Goal: Information Seeking & Learning: Learn about a topic

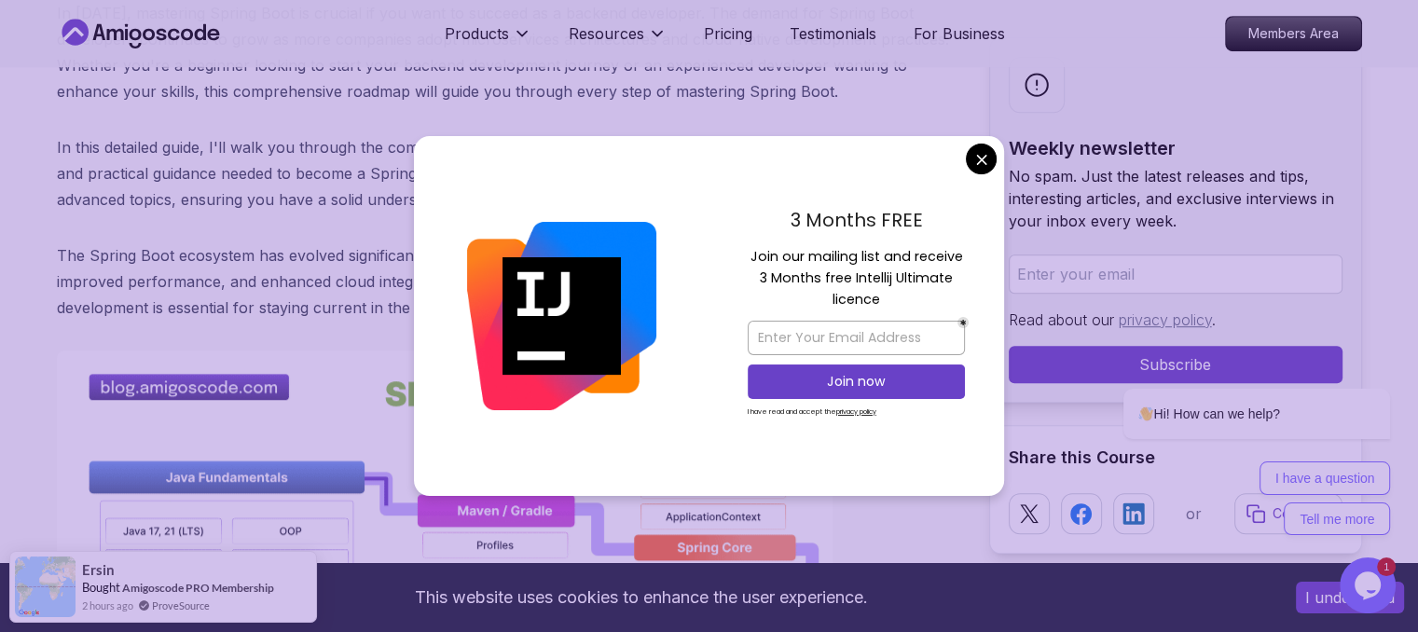
scroll to position [1044, 0]
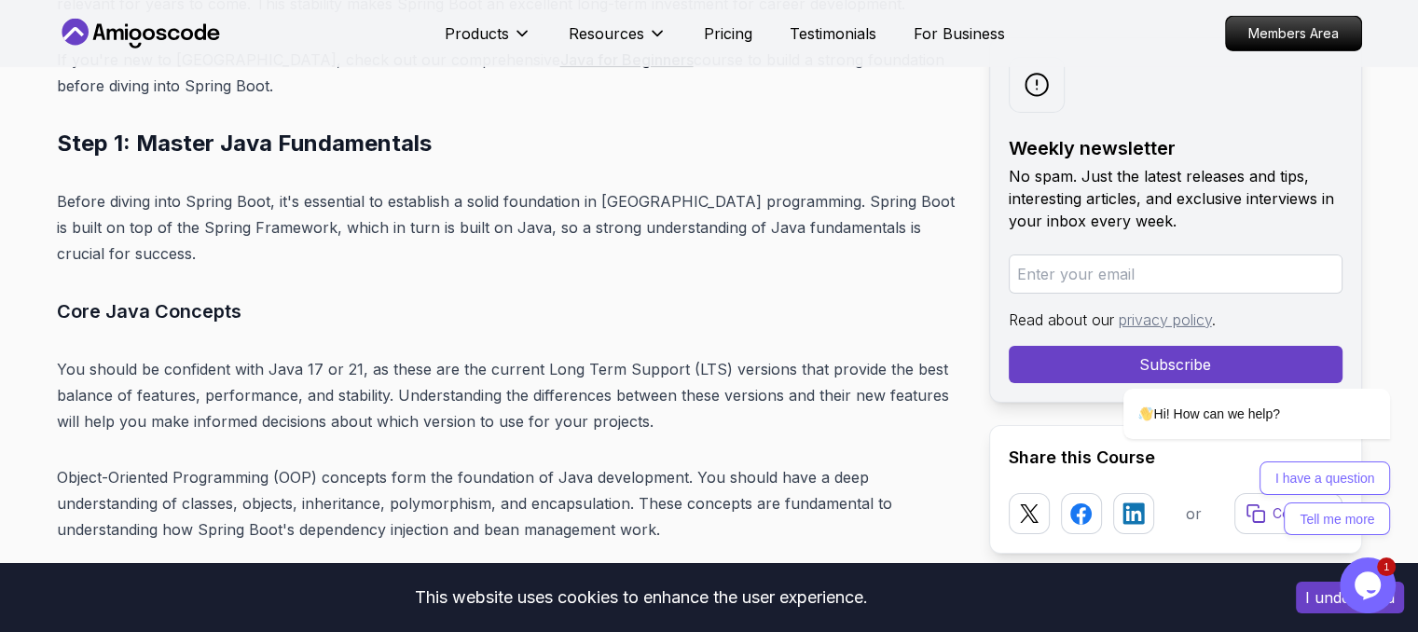
scroll to position [6159, 0]
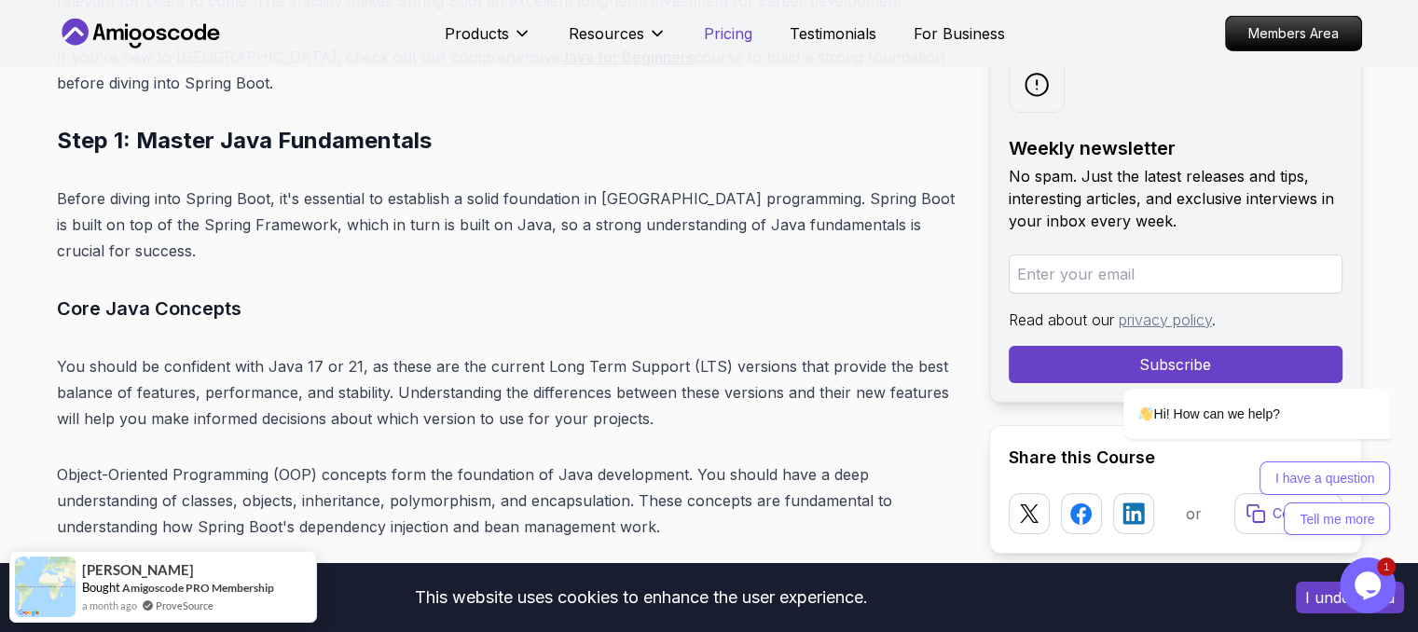
click at [715, 39] on p "Pricing" at bounding box center [728, 33] width 48 height 22
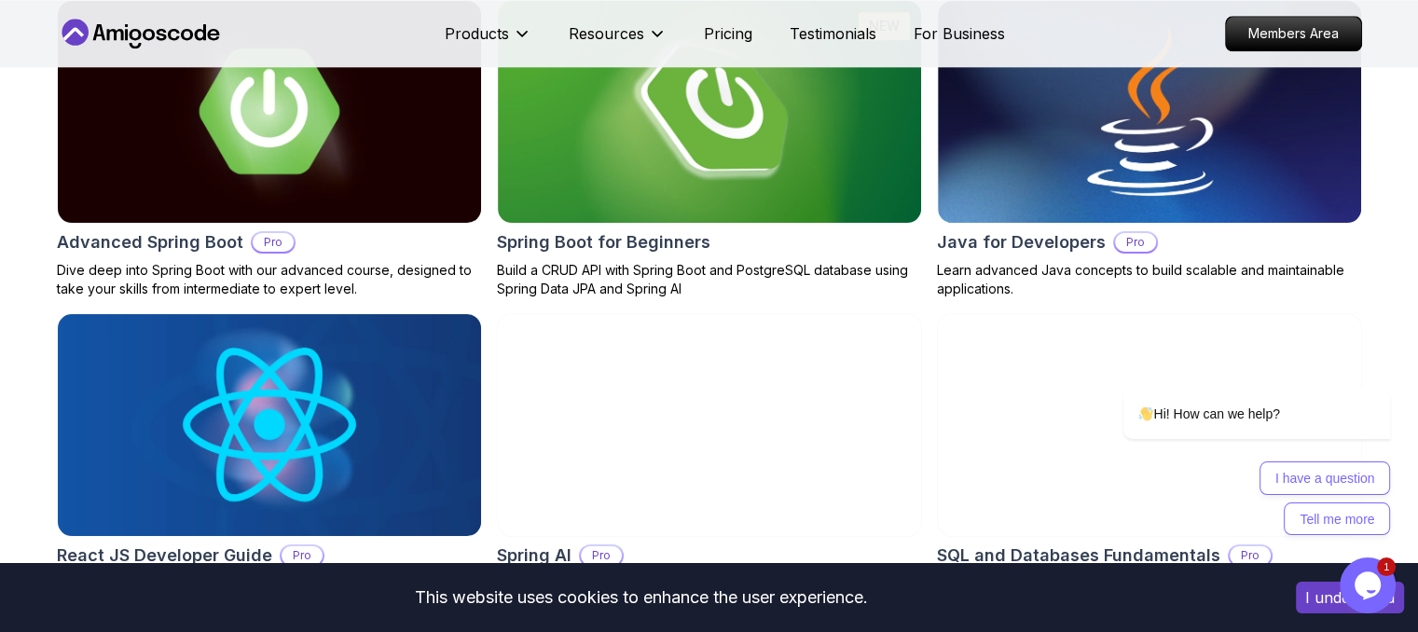
scroll to position [2066, 0]
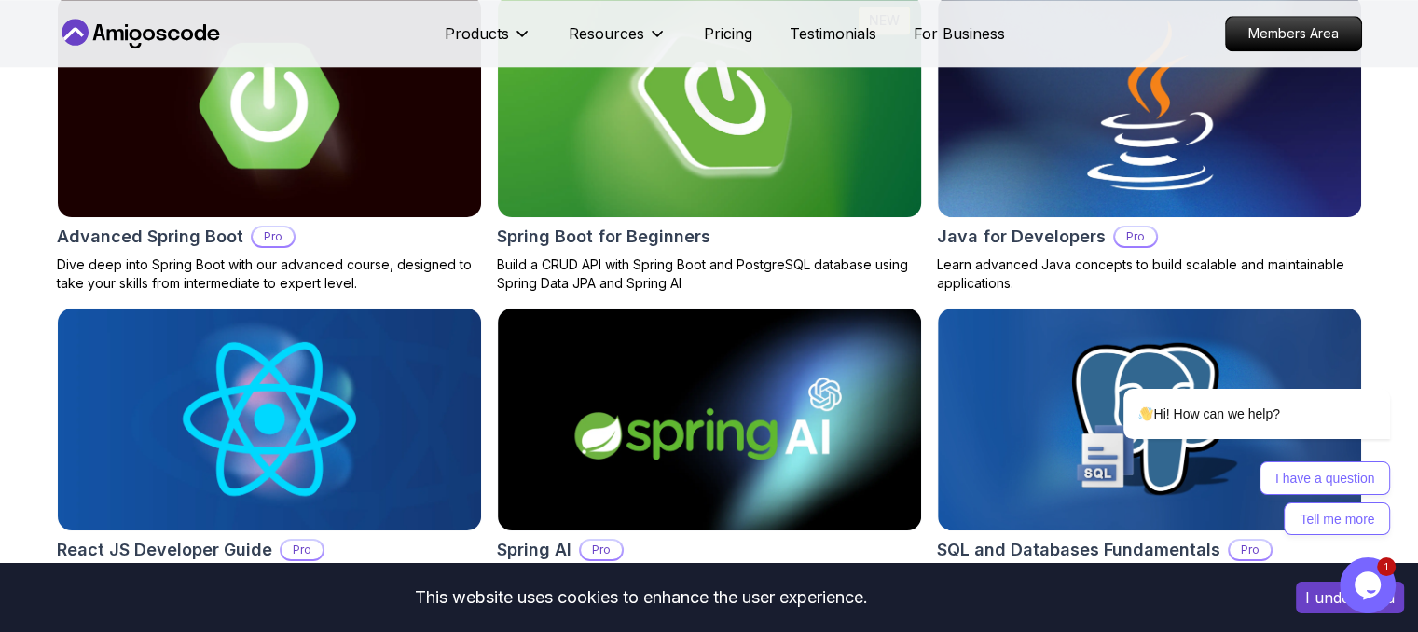
click at [735, 196] on img at bounding box center [709, 106] width 445 height 233
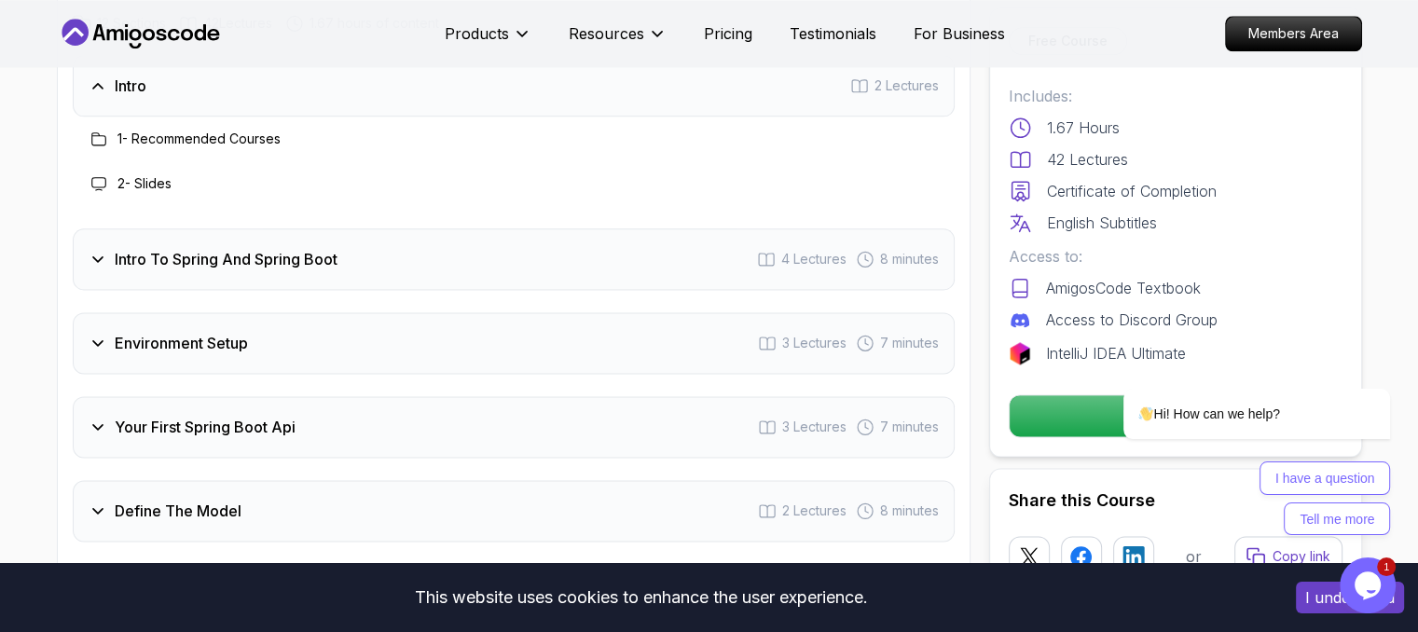
scroll to position [2413, 0]
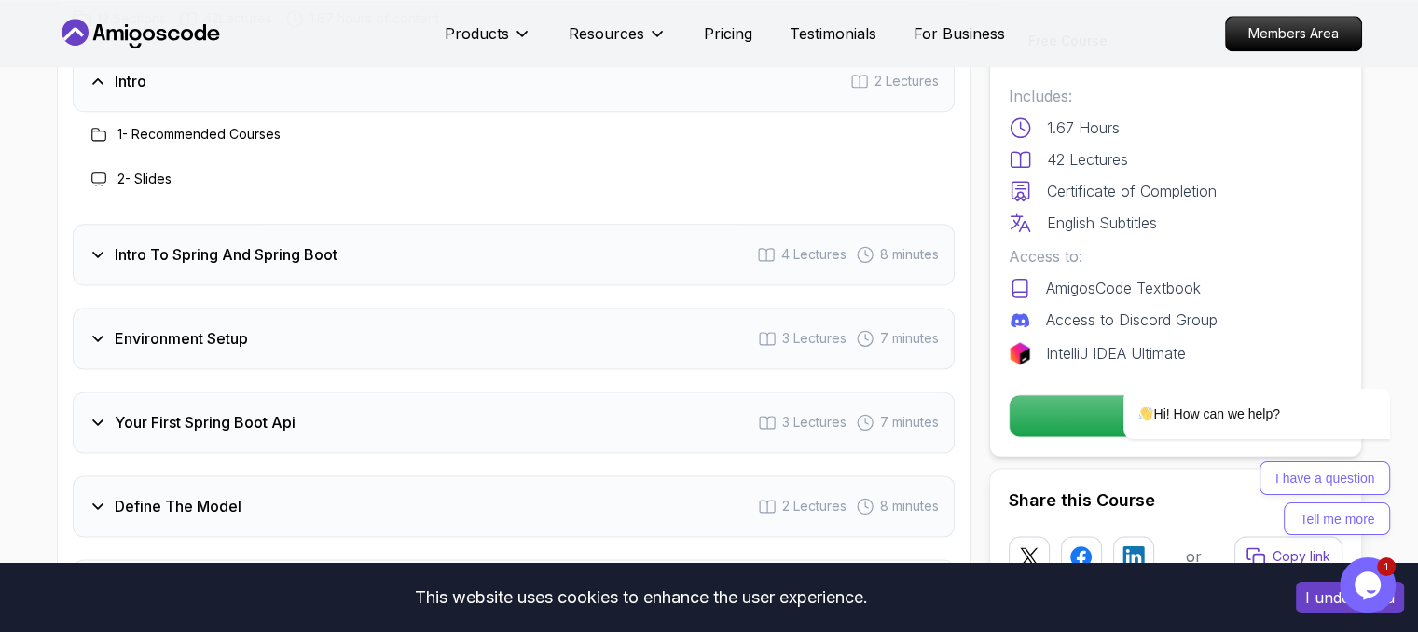
click at [206, 243] on h3 "Intro To Spring And Spring Boot" at bounding box center [226, 254] width 223 height 22
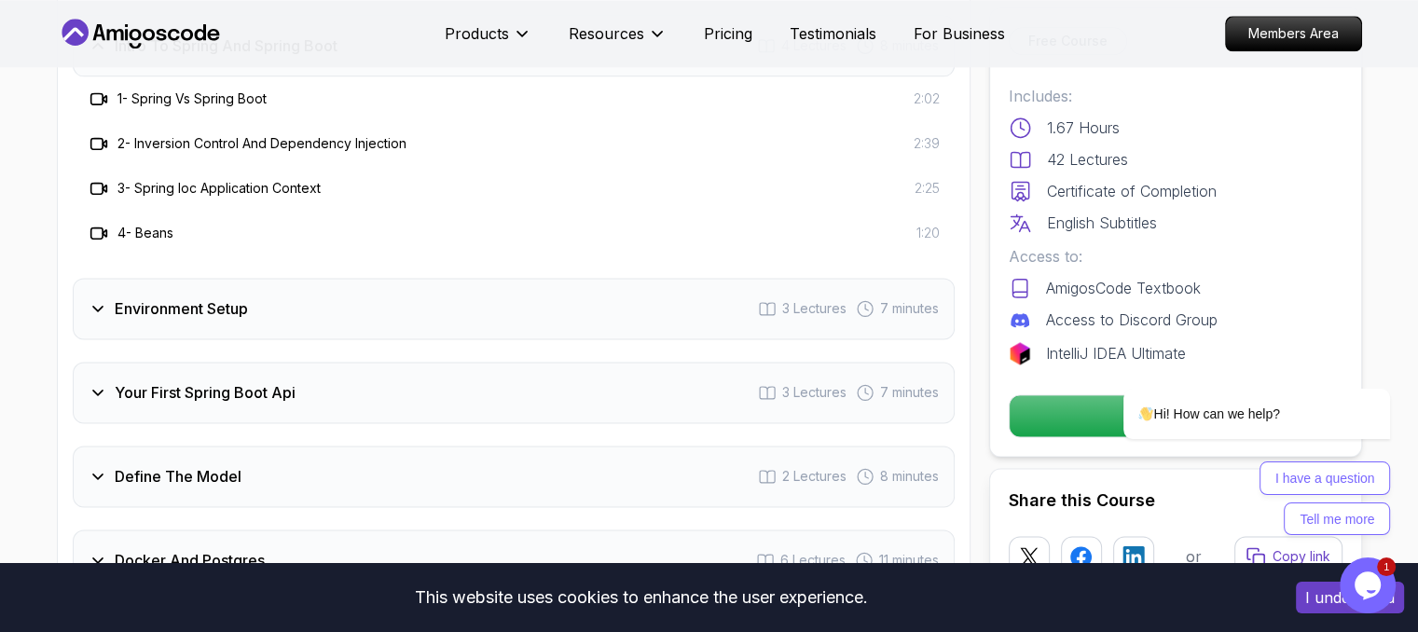
scroll to position [2539, 0]
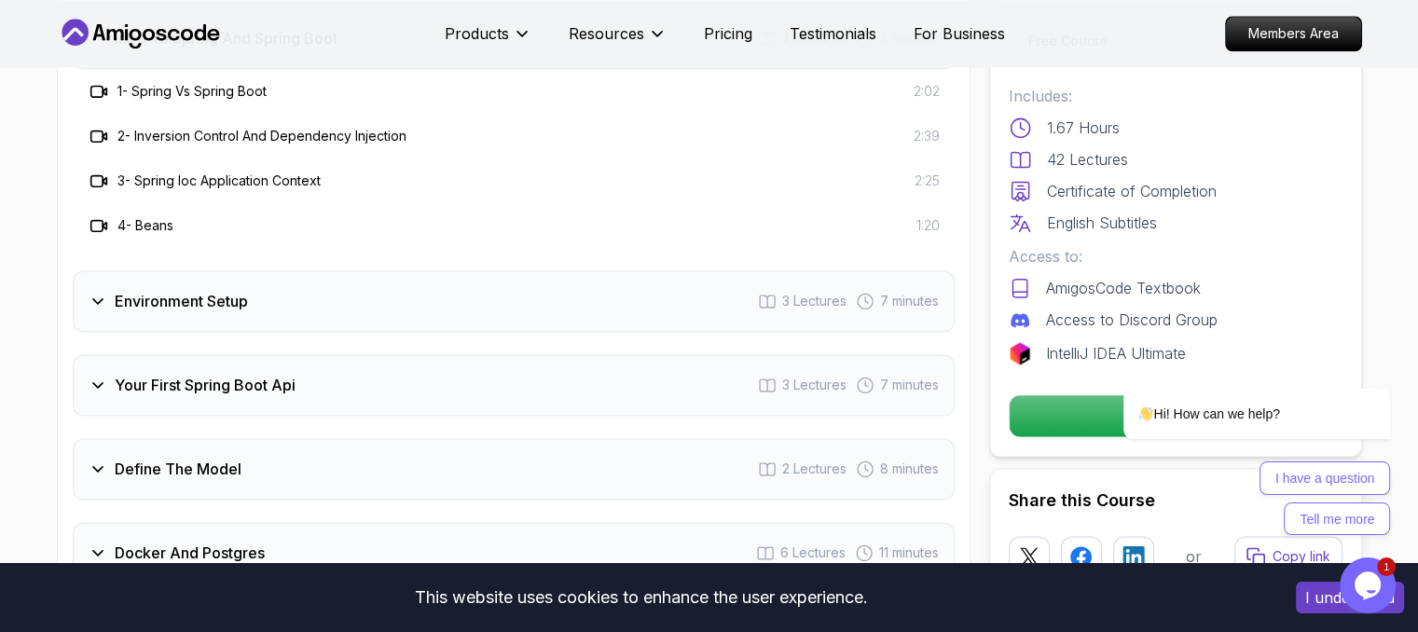
click at [198, 290] on h3 "Environment Setup" at bounding box center [181, 301] width 133 height 22
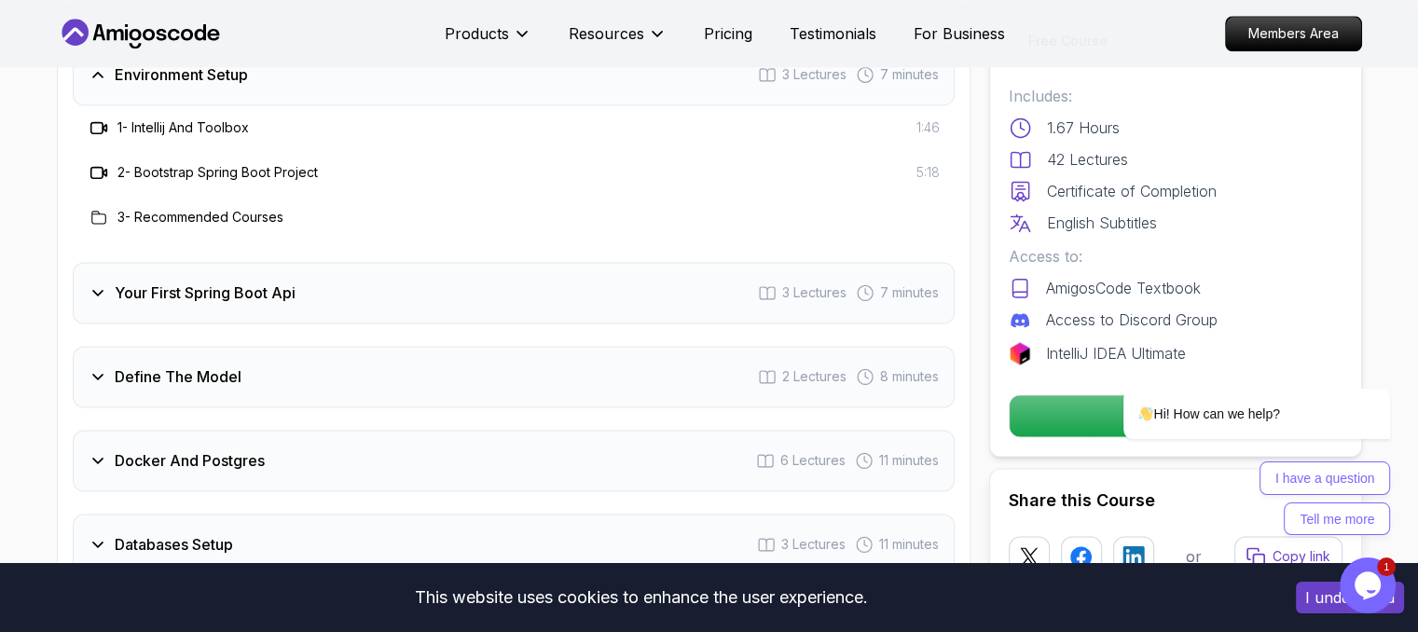
scroll to position [2592, 0]
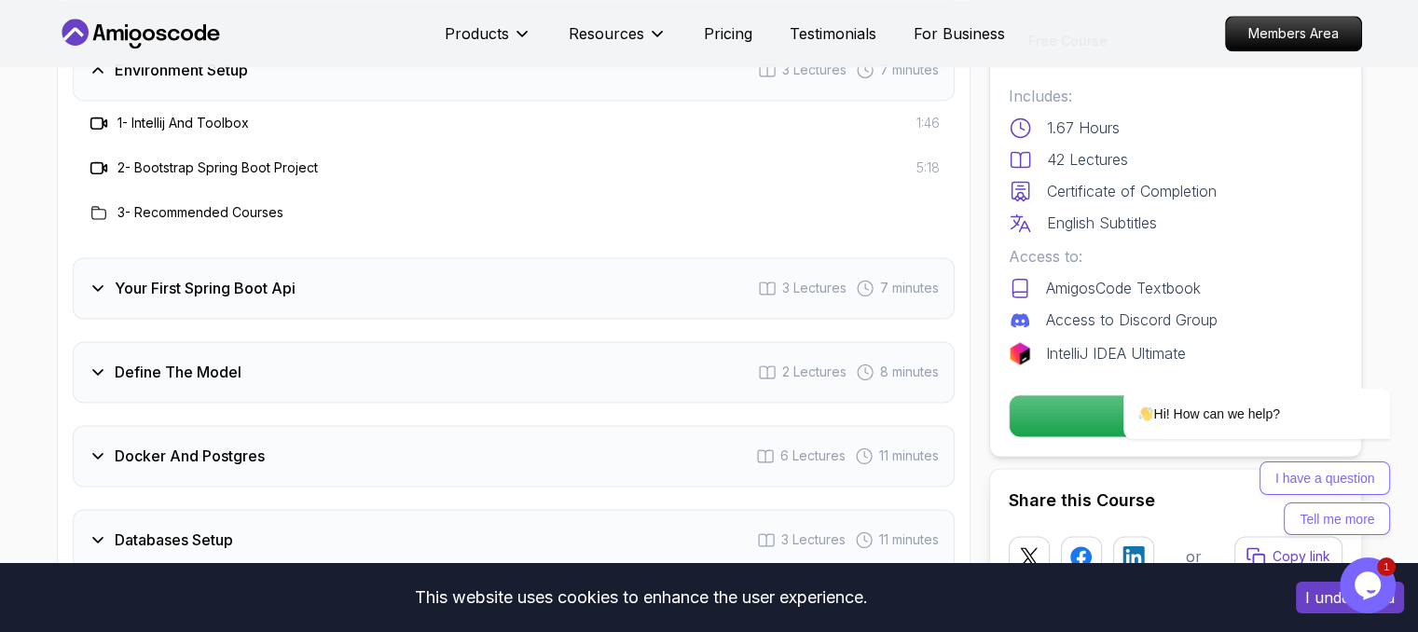
click at [206, 277] on h3 "Your First Spring Boot Api" at bounding box center [205, 288] width 181 height 22
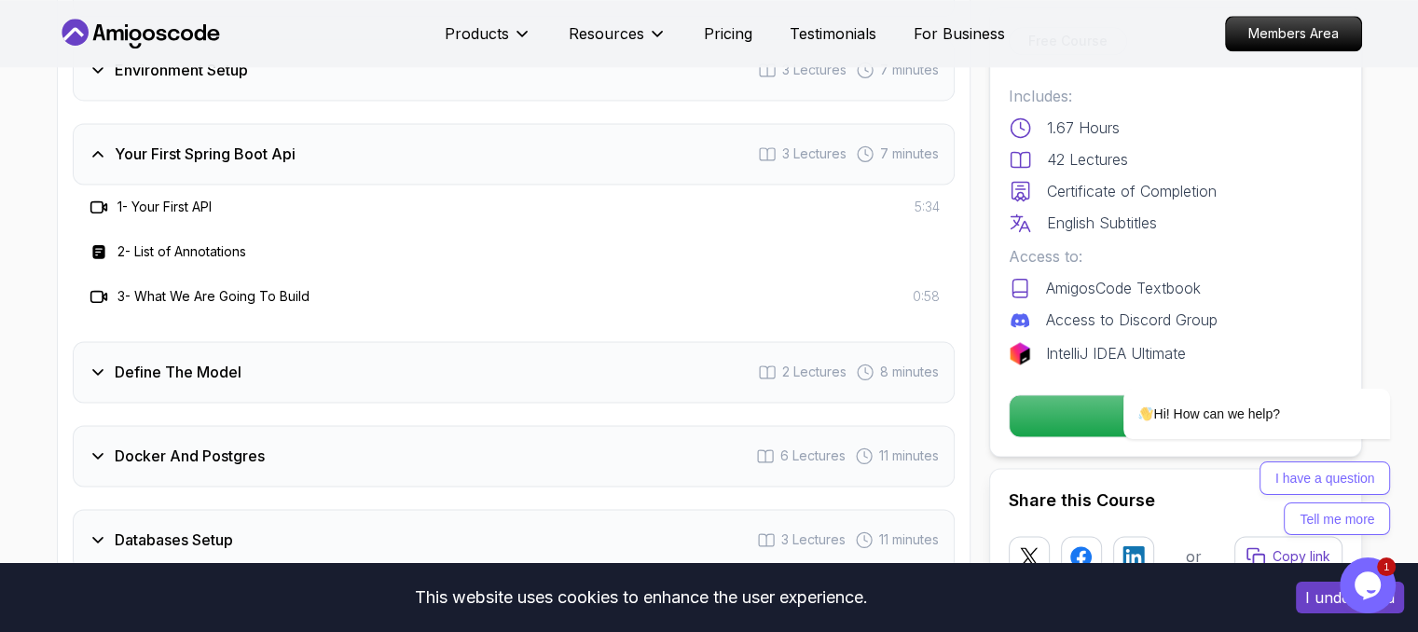
click at [202, 361] on h3 "Define The Model" at bounding box center [178, 372] width 127 height 22
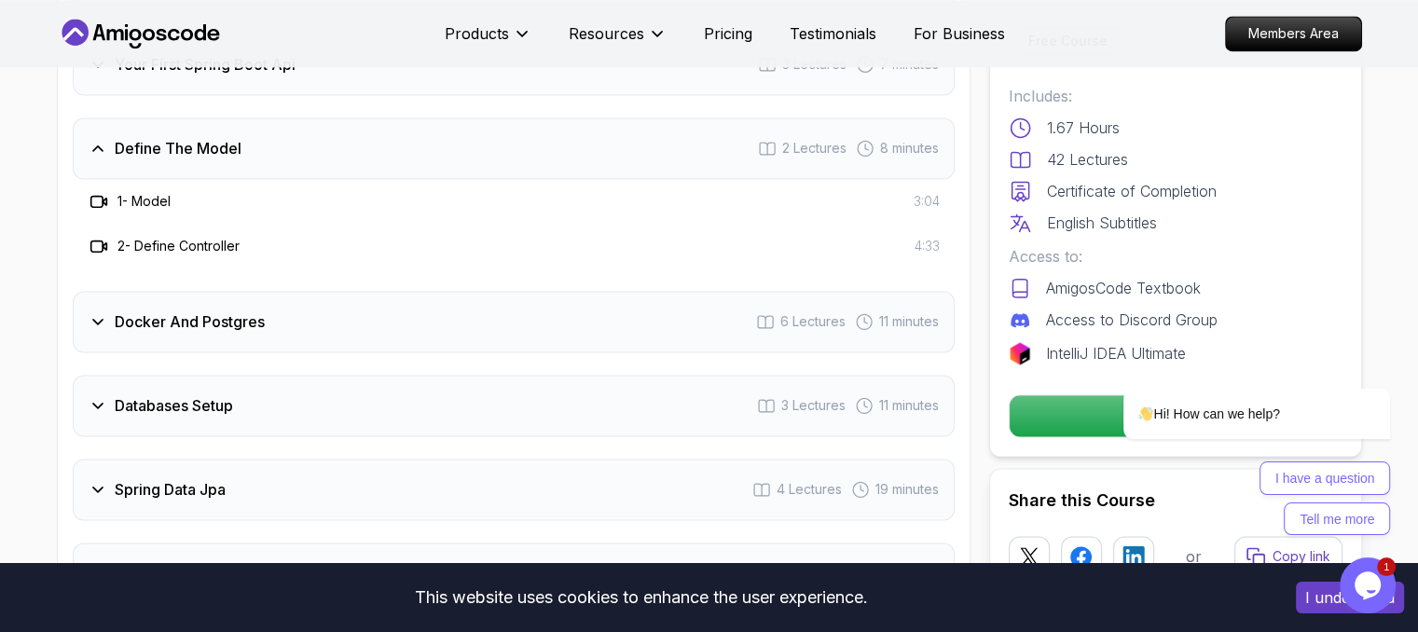
scroll to position [2683, 0]
click at [211, 309] on h3 "Docker And Postgres" at bounding box center [190, 320] width 150 height 22
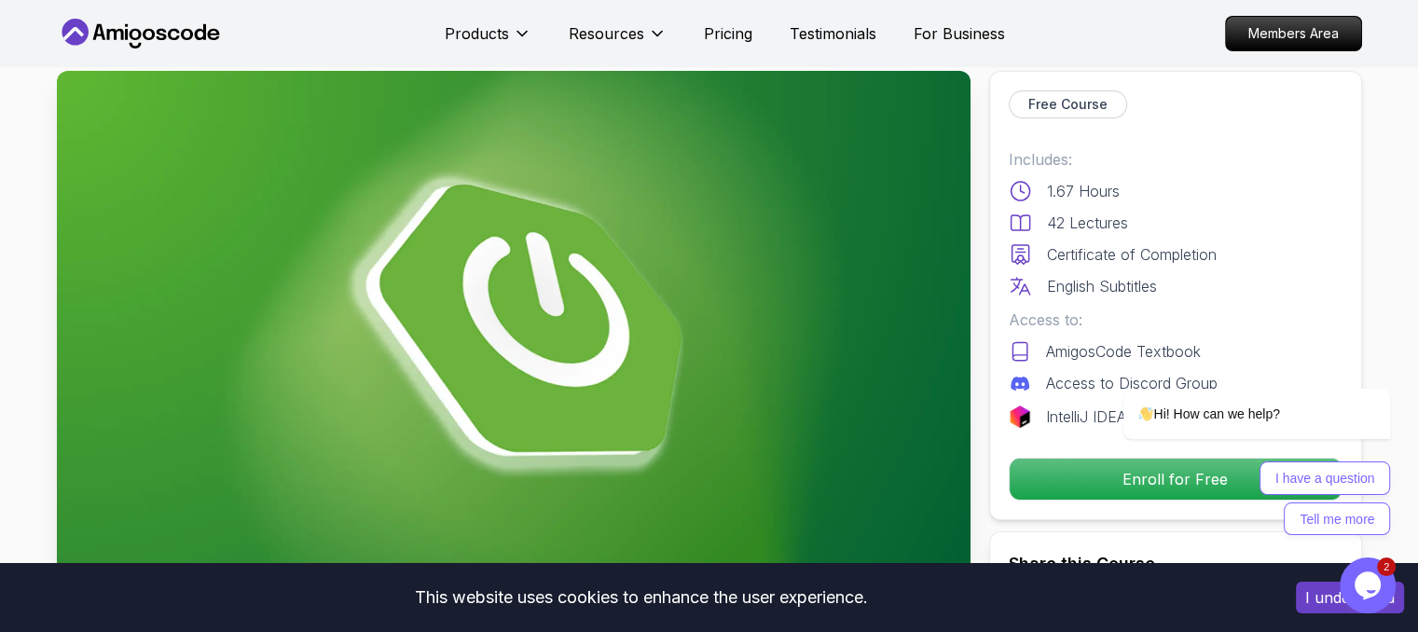
scroll to position [0, 0]
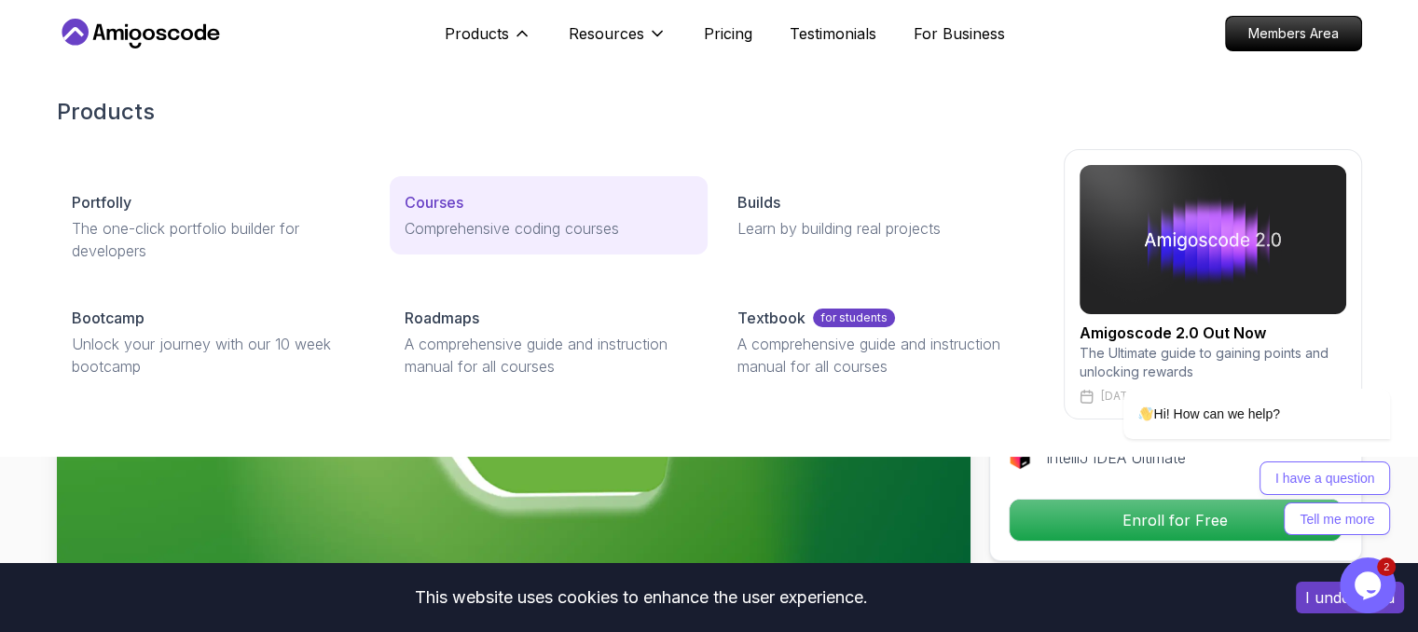
click at [447, 195] on p "Courses" at bounding box center [434, 202] width 59 height 22
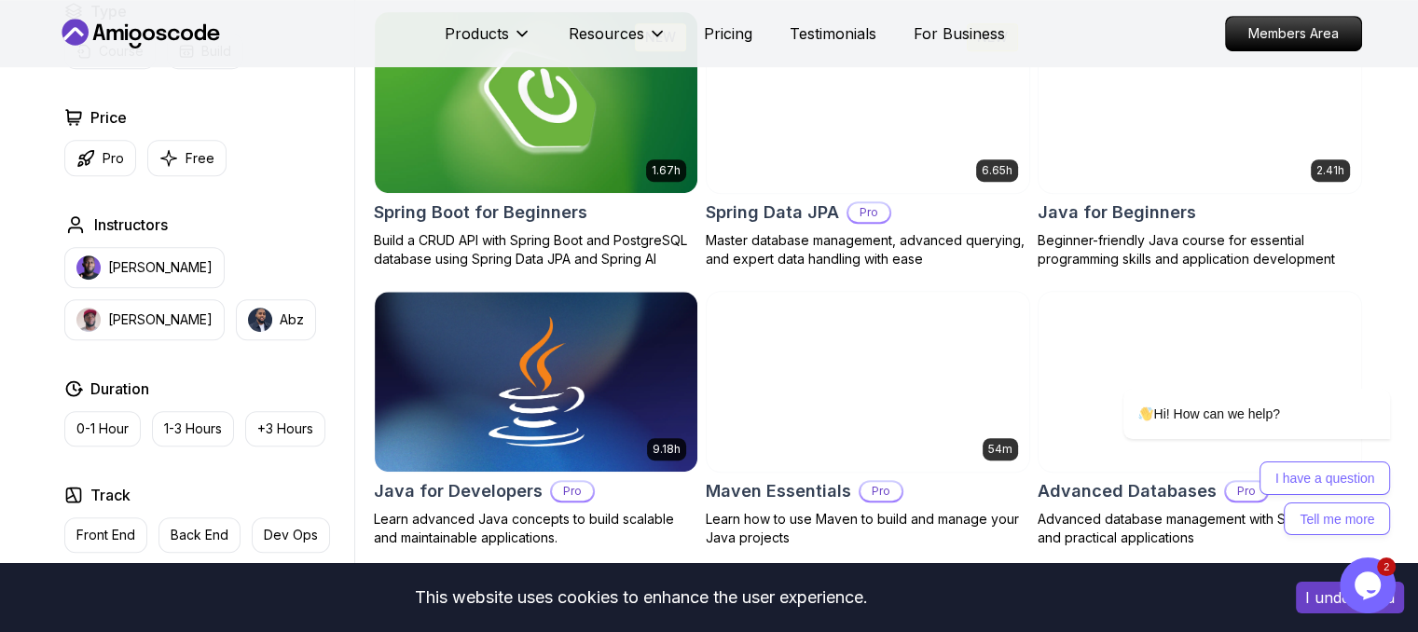
scroll to position [868, 0]
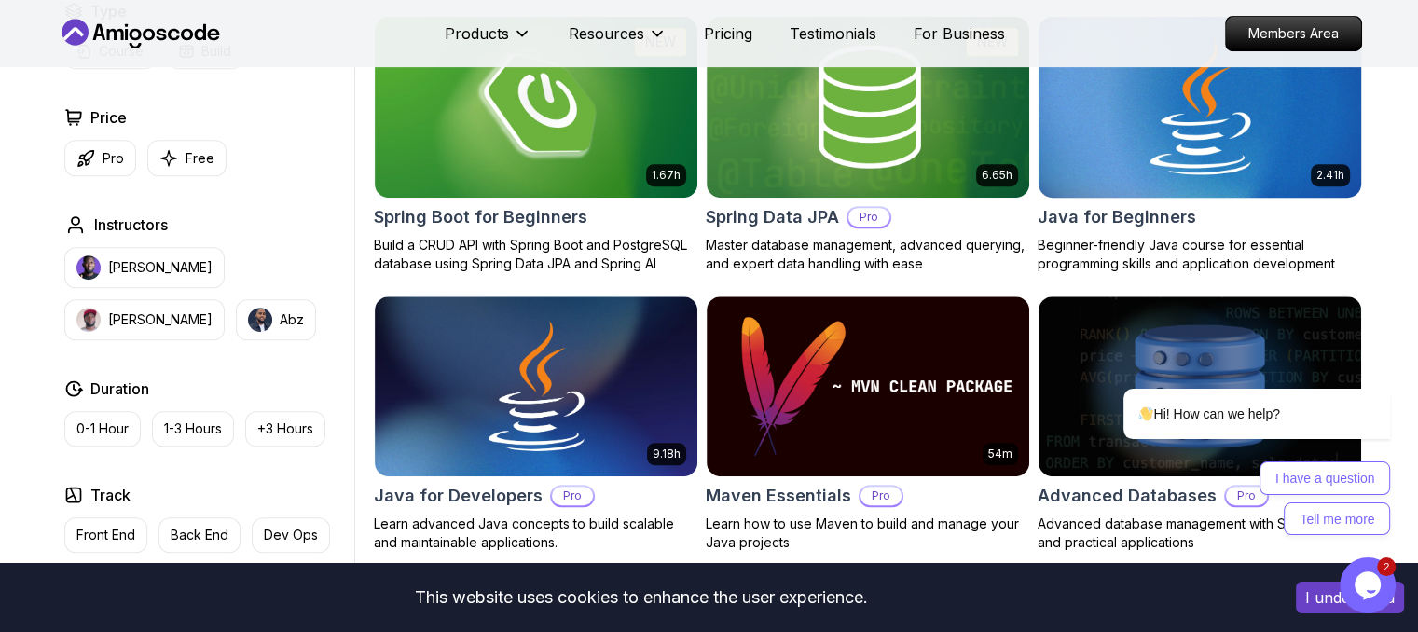
click at [1107, 186] on img at bounding box center [1199, 106] width 338 height 189
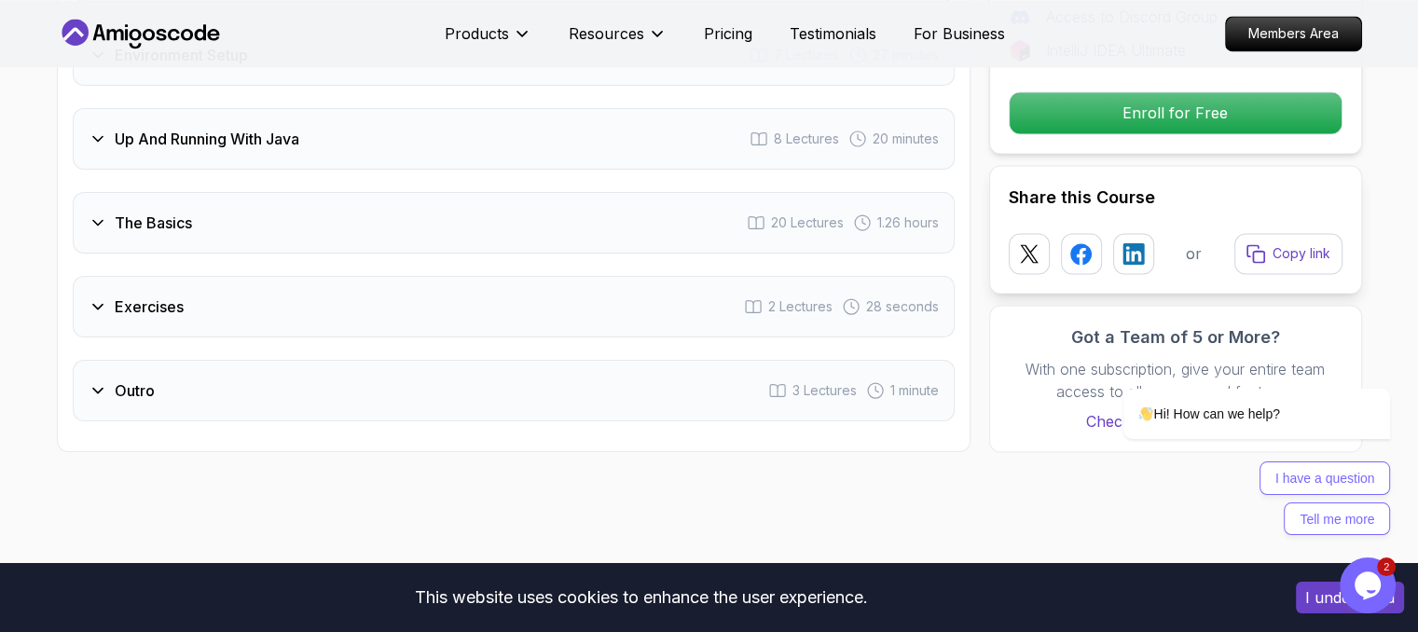
scroll to position [3091, 0]
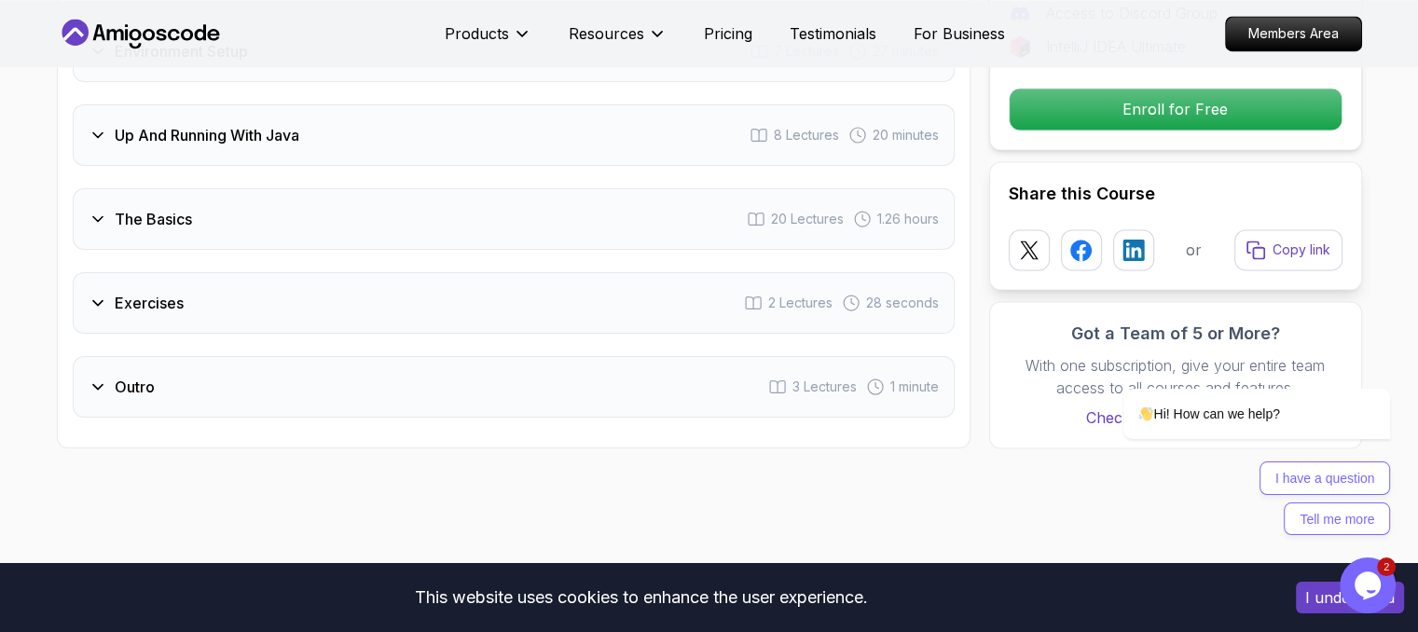
click at [266, 272] on div "Exercises 2 Lectures 28 seconds" at bounding box center [514, 303] width 882 height 62
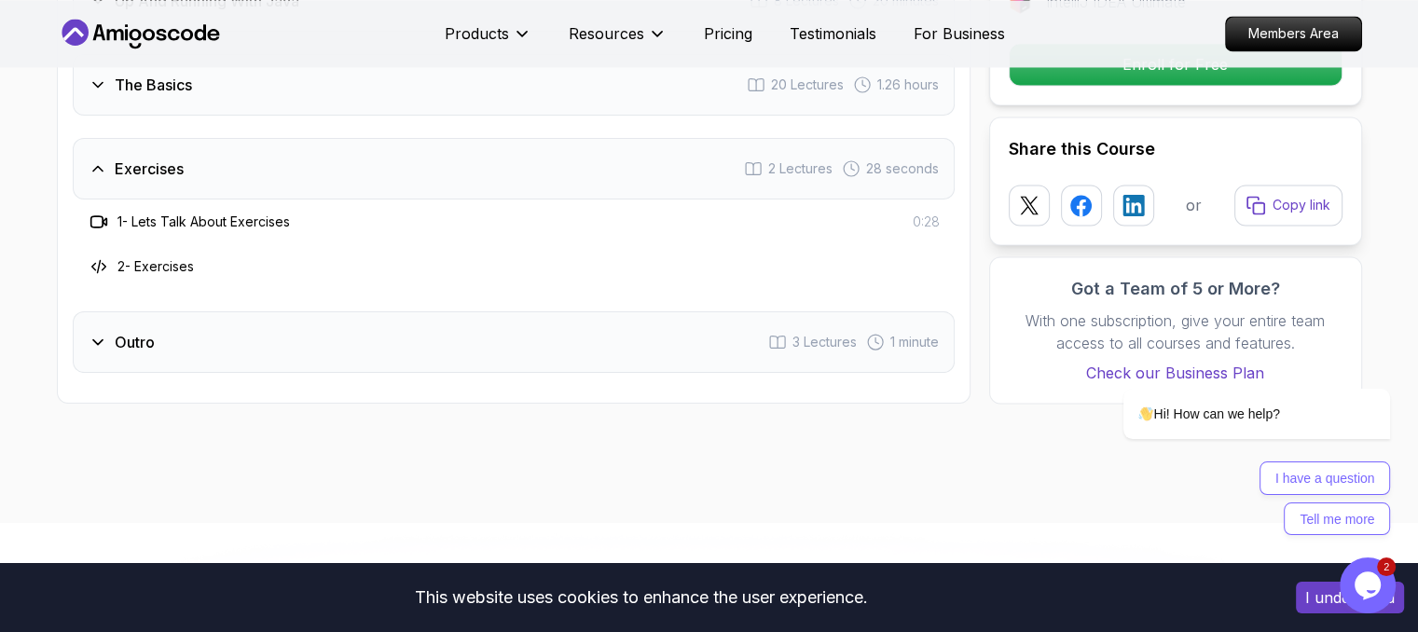
scroll to position [2957, 0]
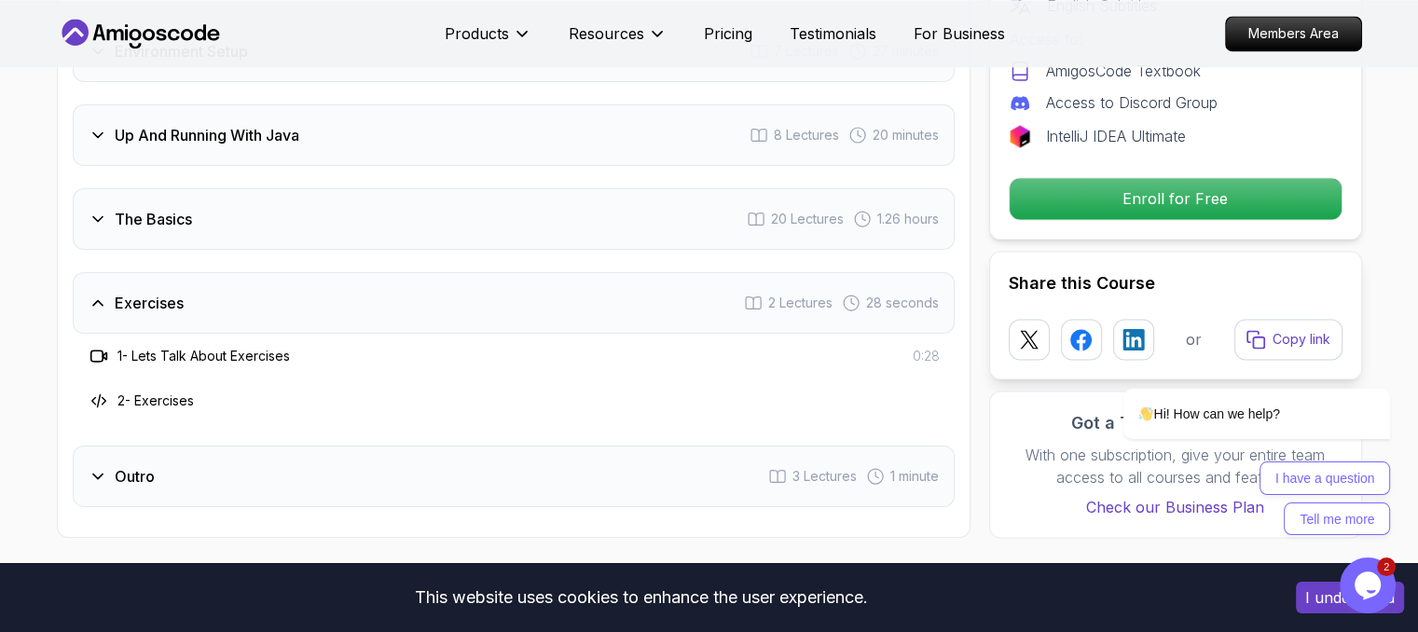
click at [247, 188] on div "The Basics 20 Lectures 1.26 hours" at bounding box center [514, 219] width 882 height 62
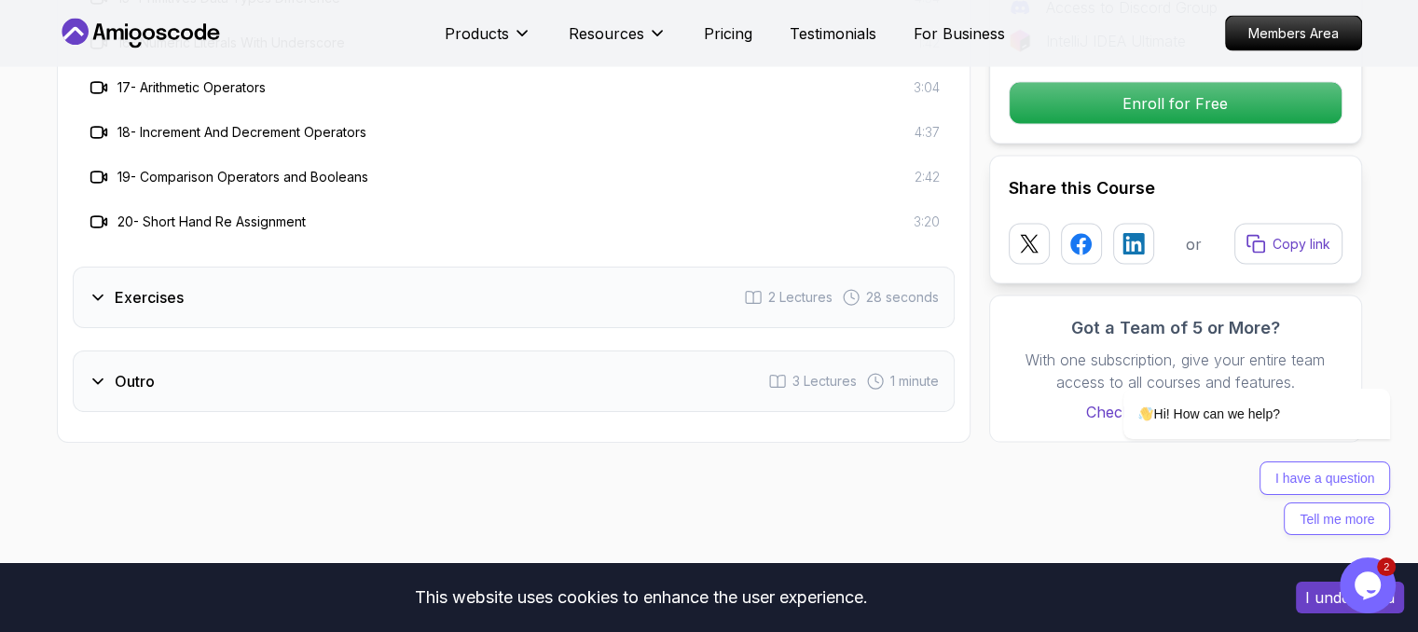
scroll to position [3911, 0]
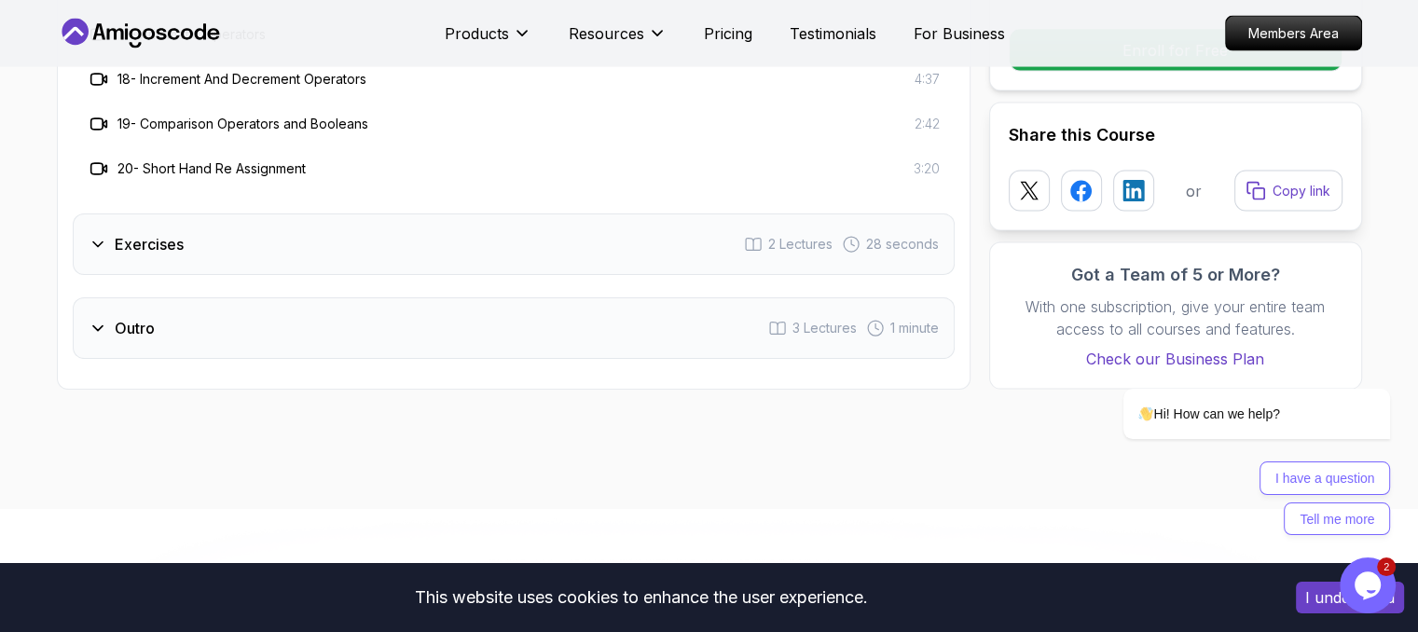
click at [278, 213] on div "Exercises 2 Lectures 28 seconds" at bounding box center [514, 244] width 882 height 62
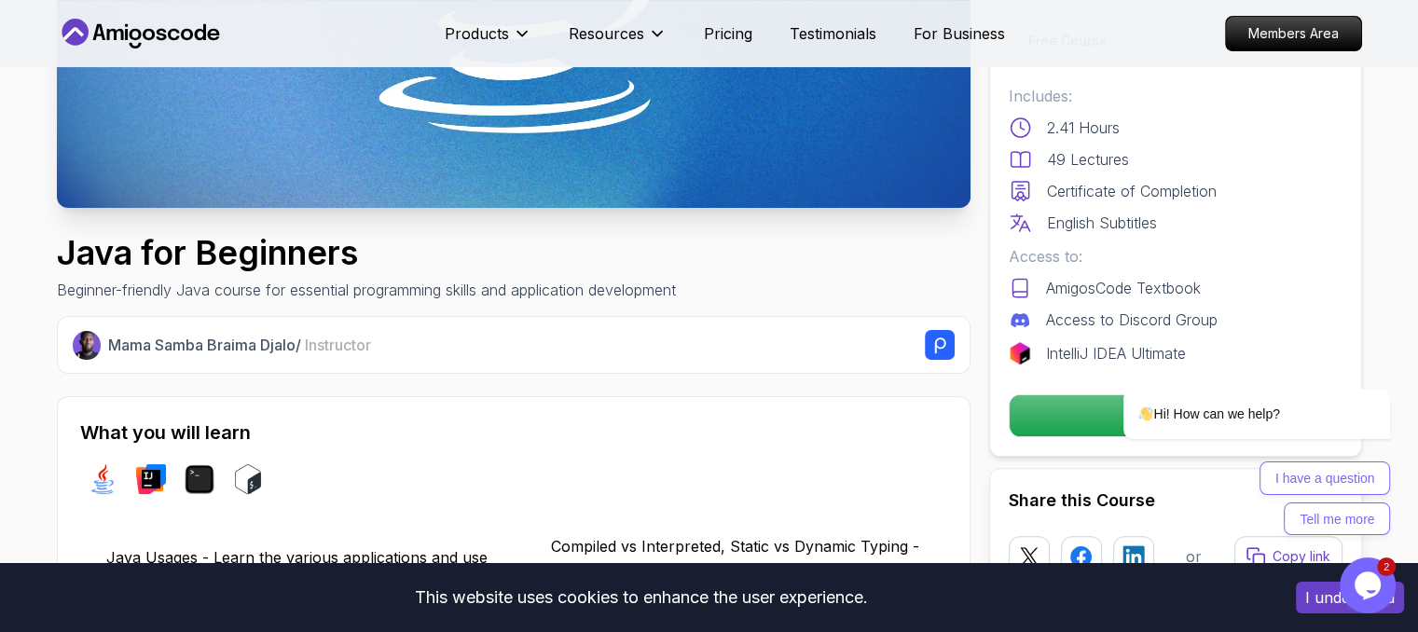
scroll to position [403, 0]
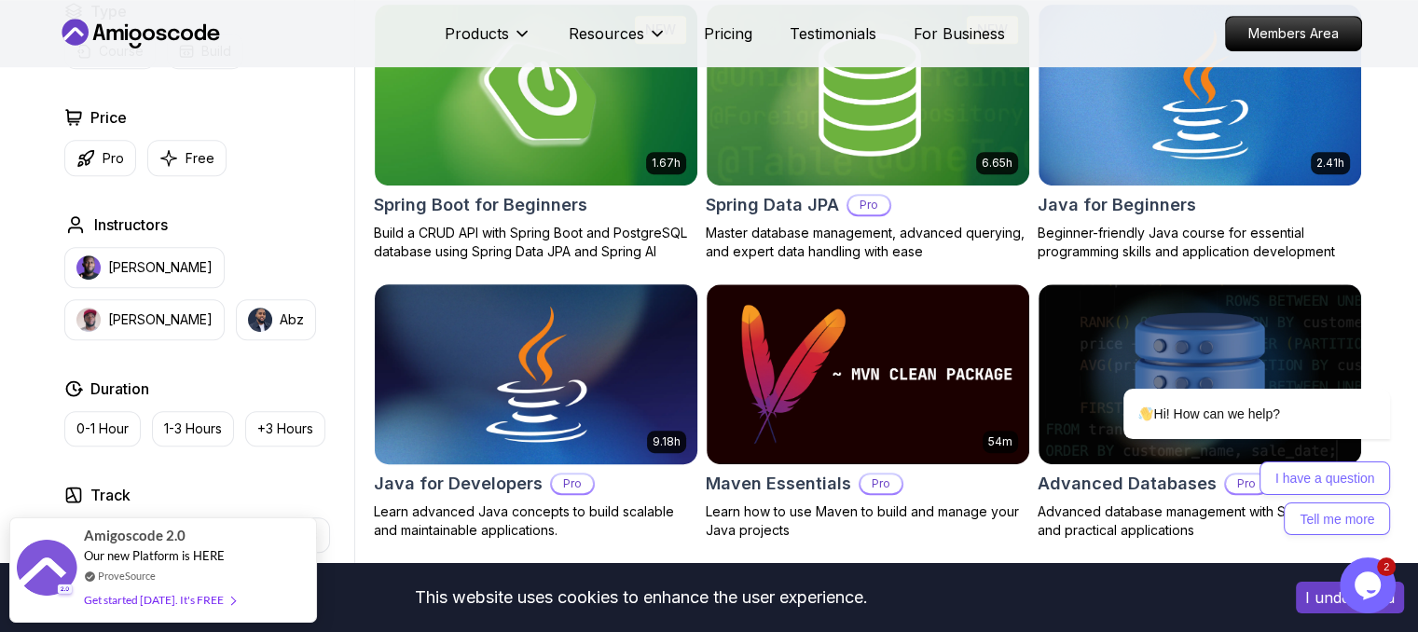
scroll to position [966, 0]
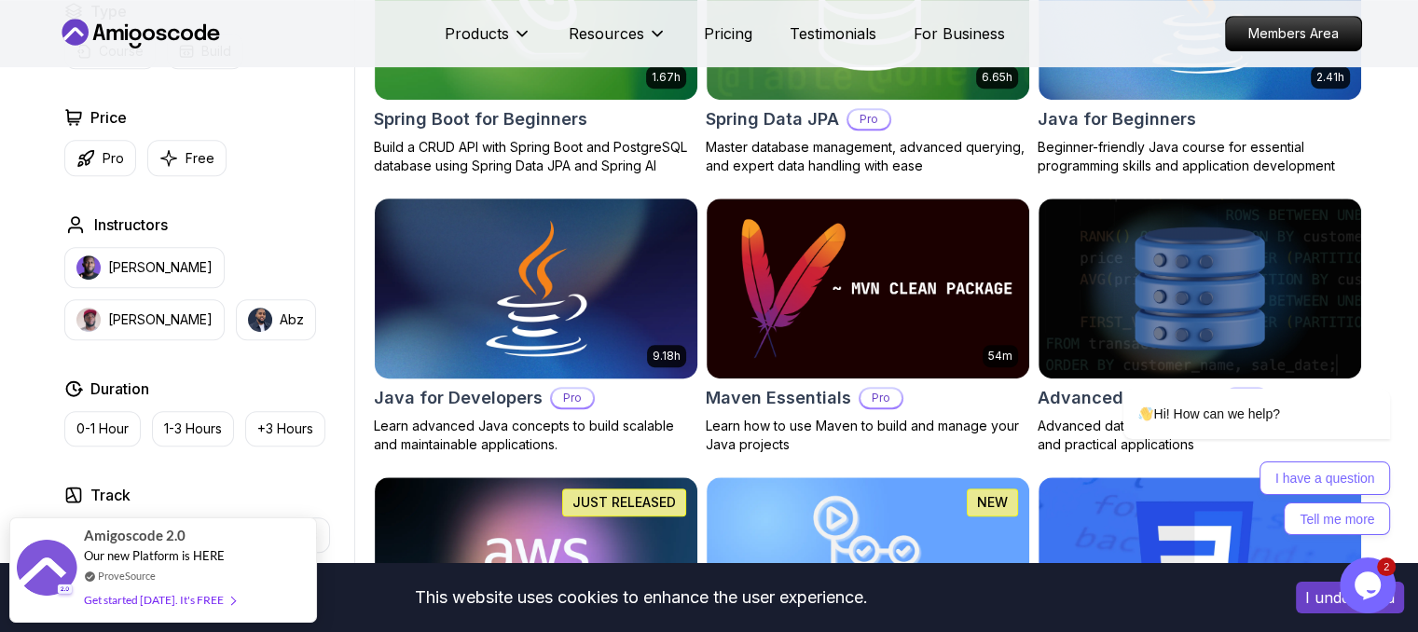
click at [399, 402] on h2 "Java for Developers" at bounding box center [458, 398] width 169 height 26
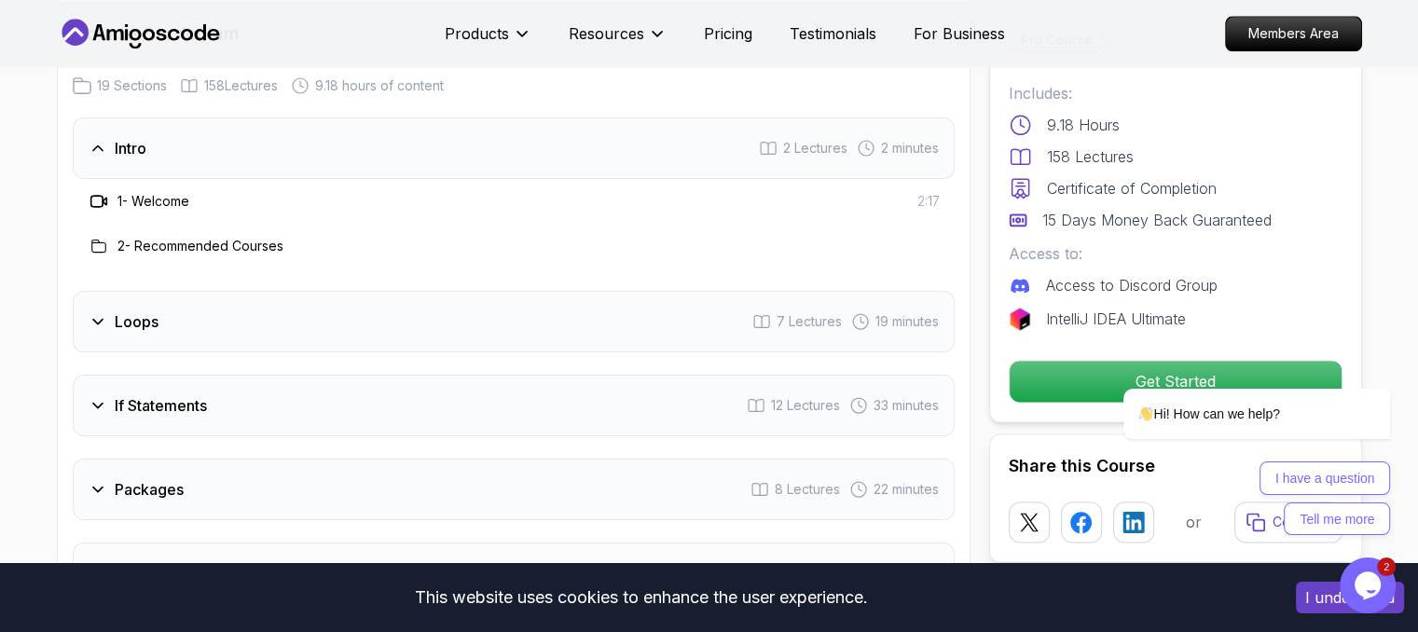
scroll to position [2437, 0]
click at [341, 298] on div "Loops 7 Lectures 19 minutes" at bounding box center [514, 321] width 882 height 62
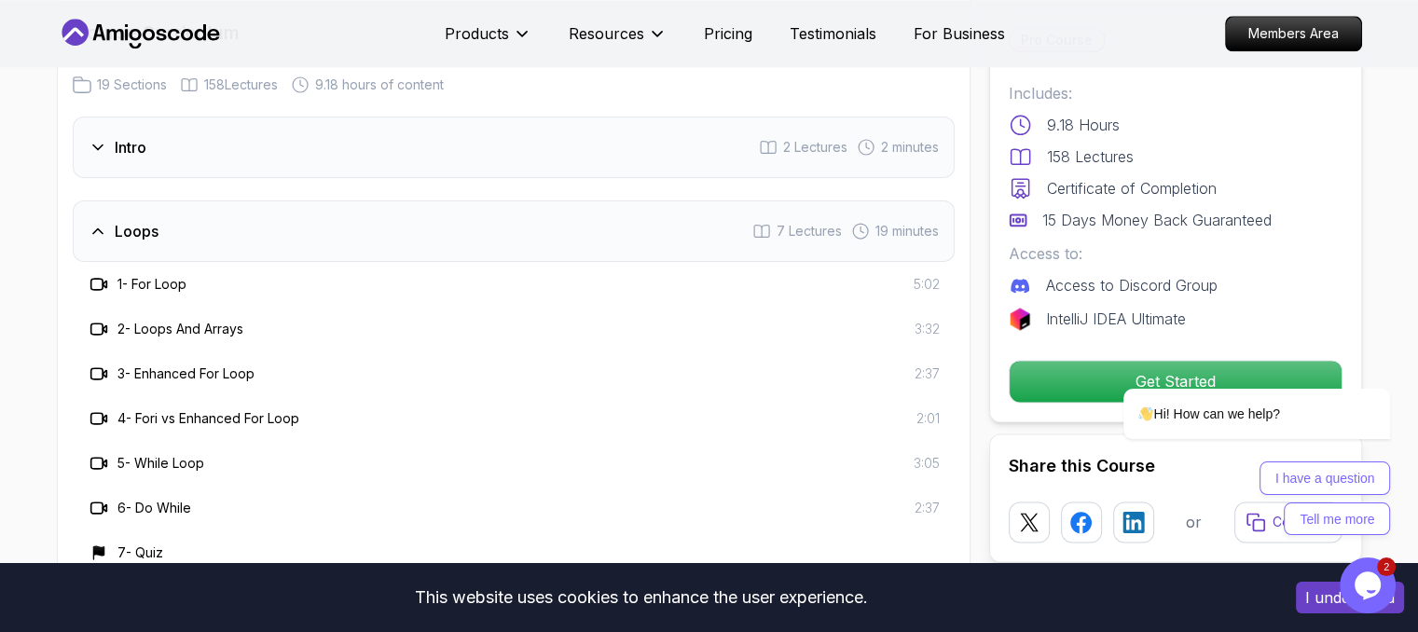
click at [282, 212] on div "Loops 7 Lectures 19 minutes" at bounding box center [514, 231] width 882 height 62
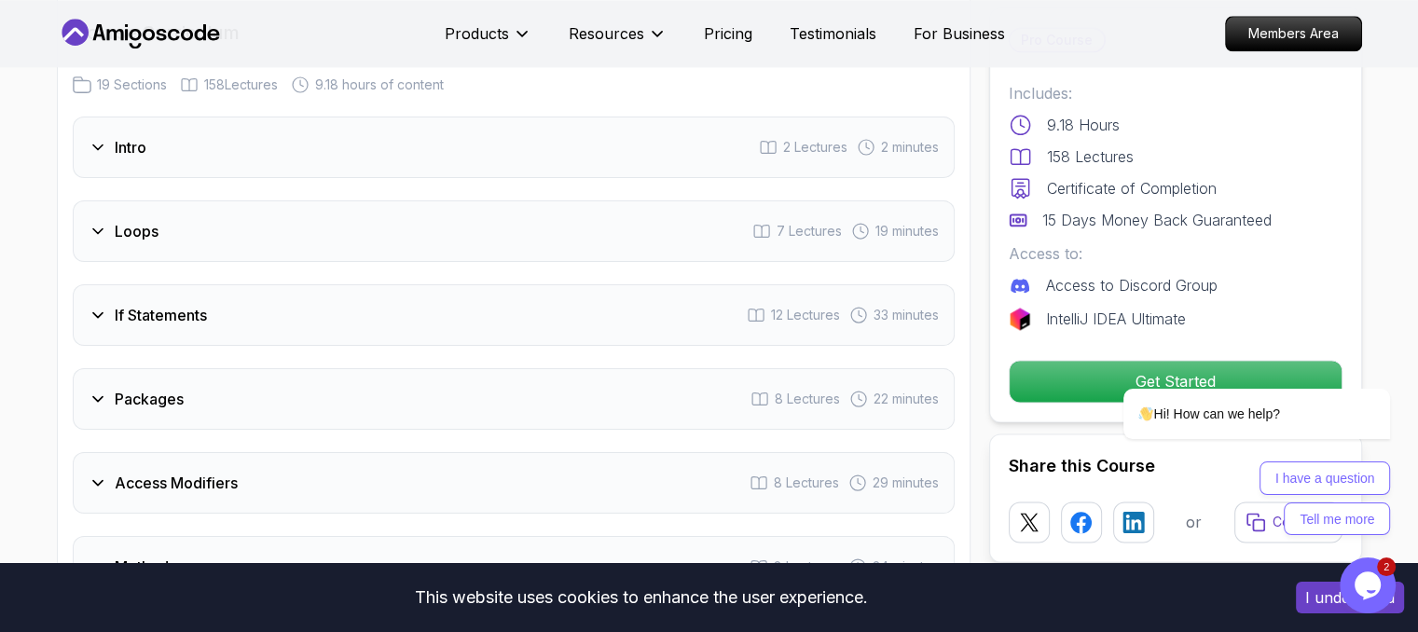
click at [247, 284] on div "If Statements 12 Lectures 33 minutes" at bounding box center [514, 315] width 882 height 62
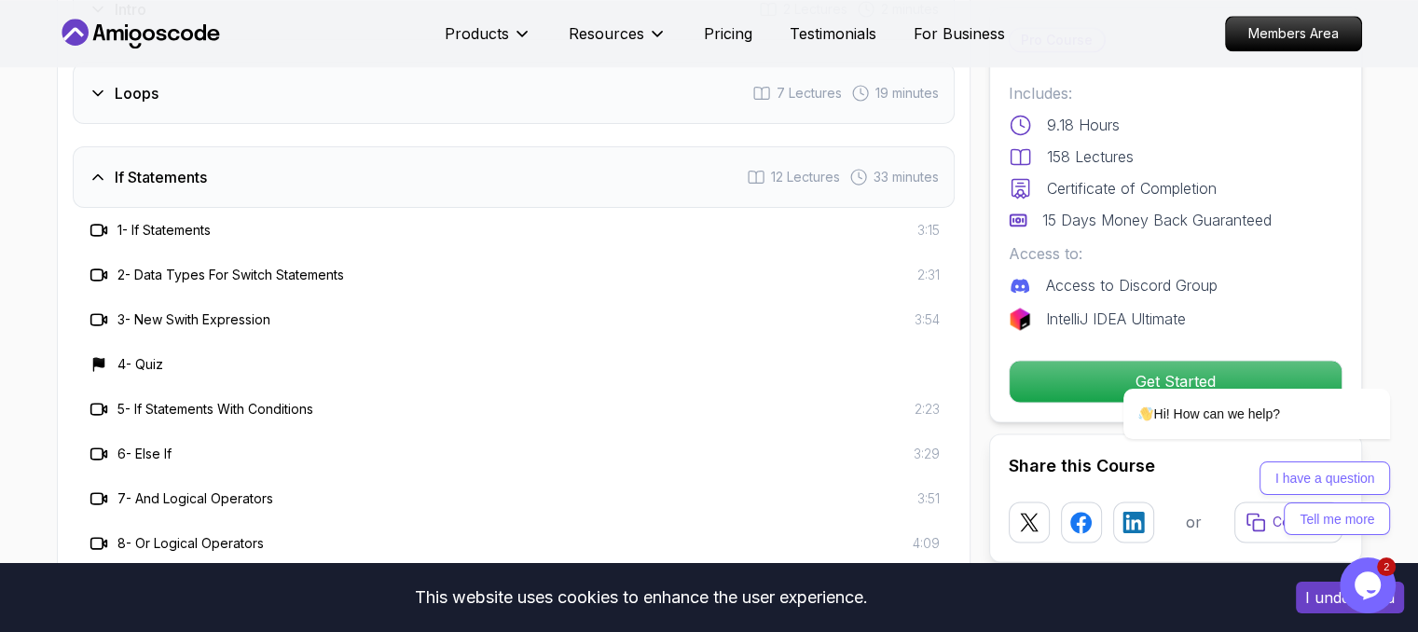
scroll to position [2576, 0]
click at [210, 157] on div "If Statements 12 Lectures 33 minutes" at bounding box center [514, 176] width 882 height 62
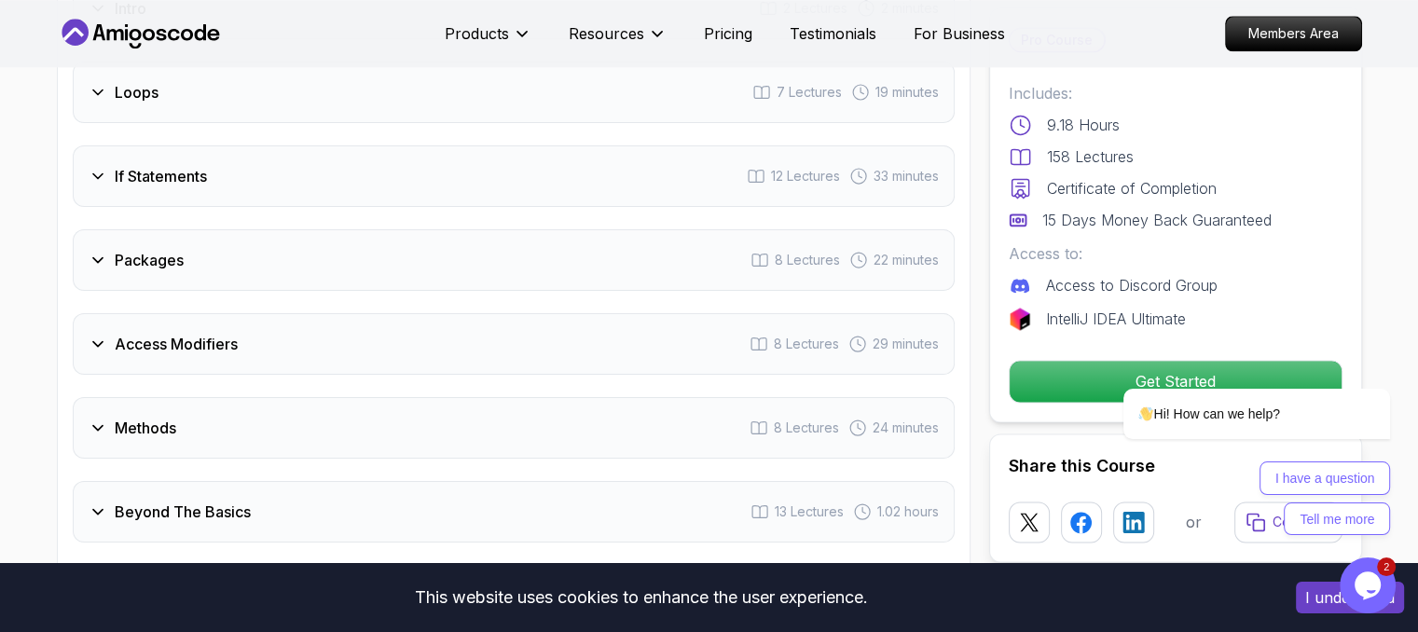
click at [210, 235] on div "Packages 8 Lectures 22 minutes" at bounding box center [514, 260] width 882 height 62
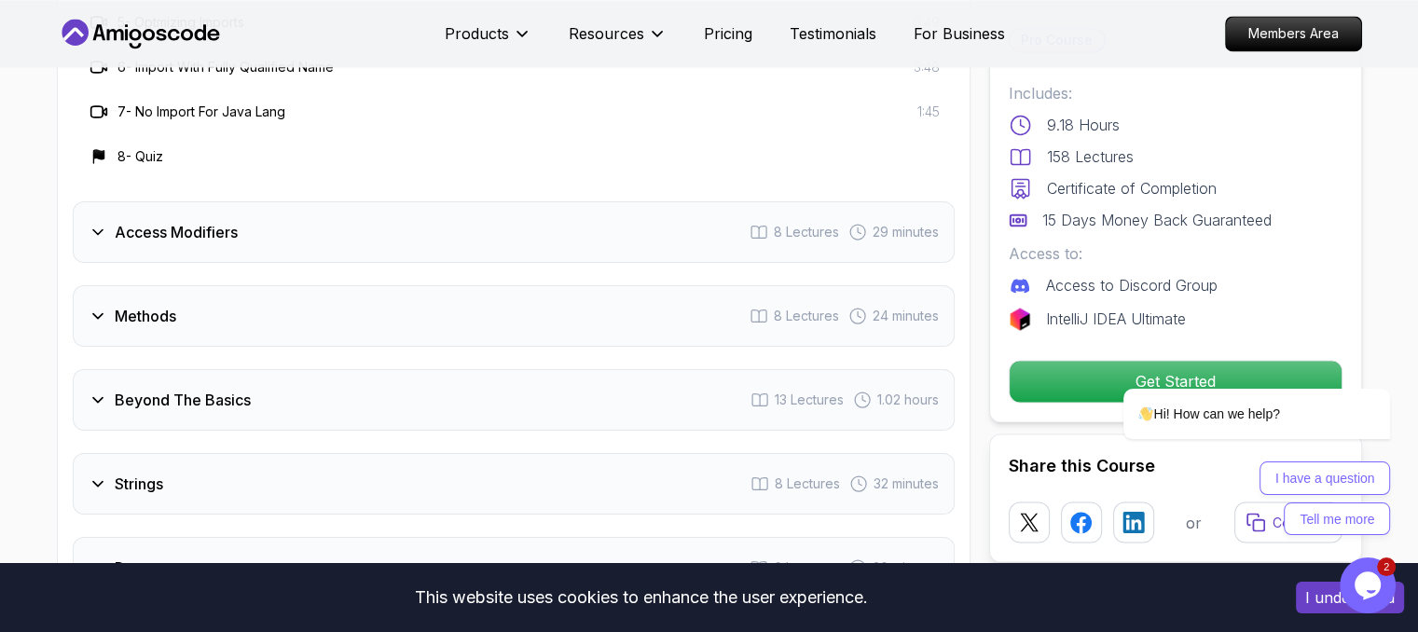
scroll to position [3120, 0]
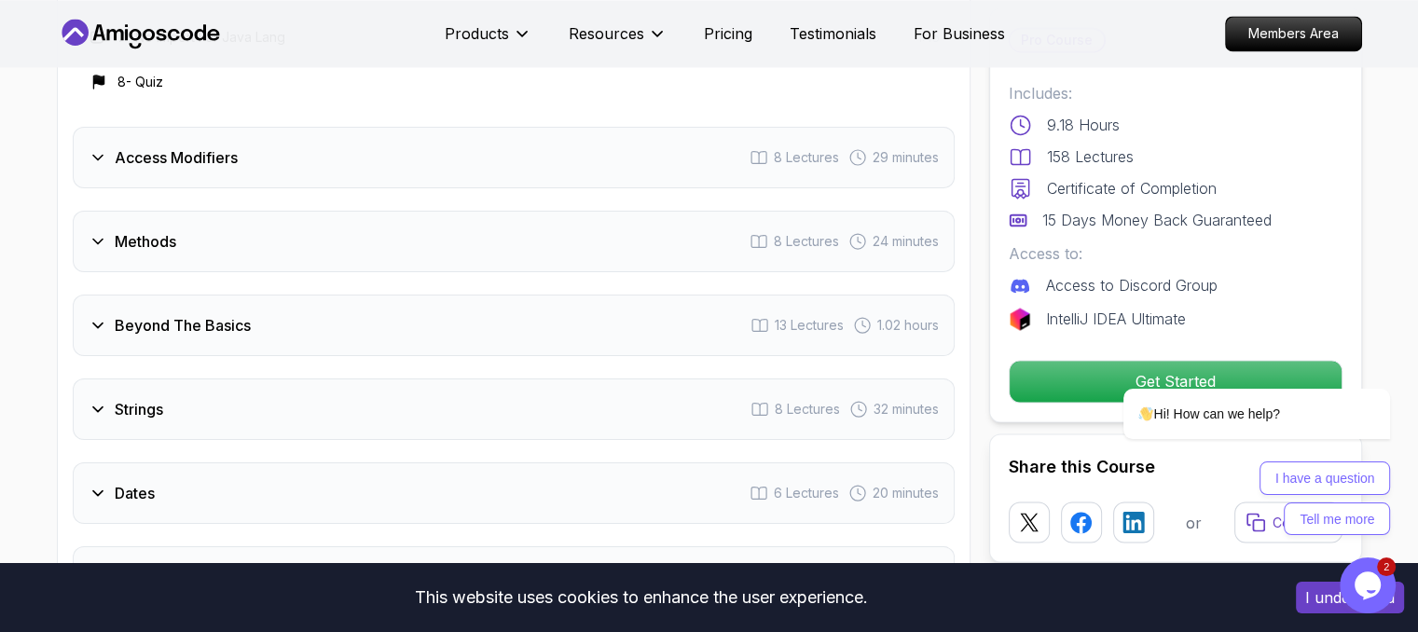
click at [210, 235] on div "Methods 8 Lectures 24 minutes" at bounding box center [514, 242] width 882 height 62
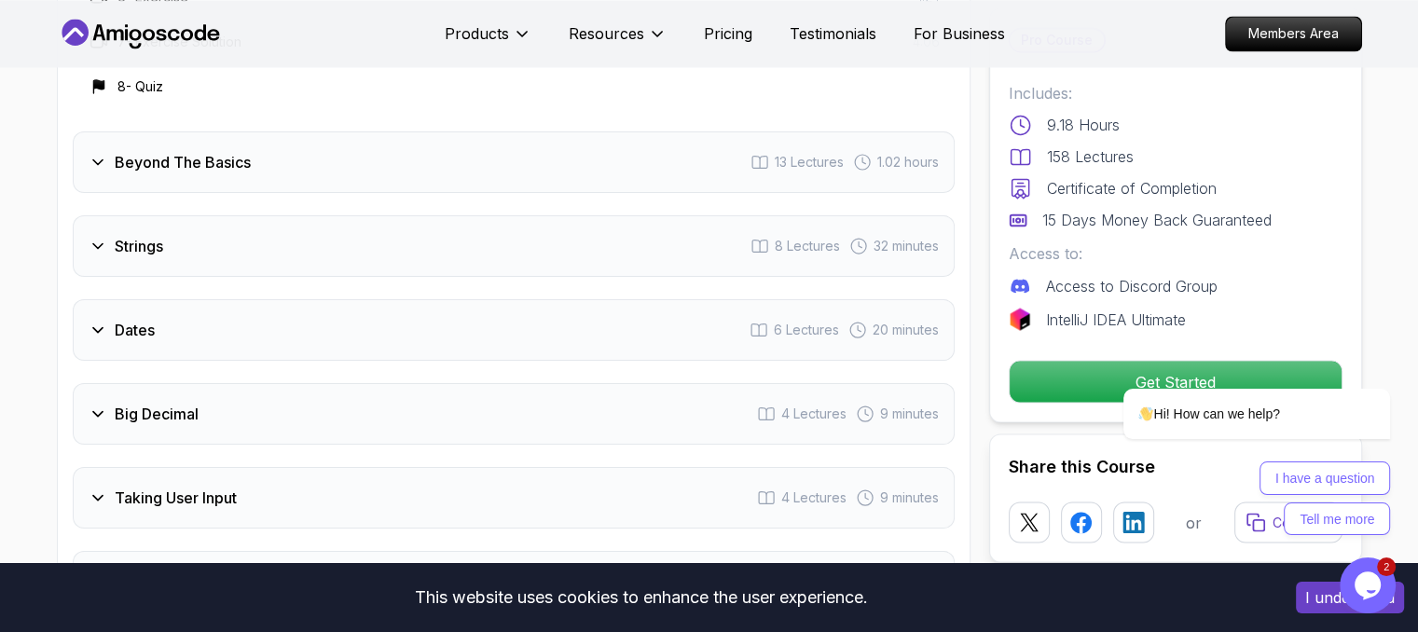
scroll to position [3287, 0]
click at [236, 147] on h3 "Beyond The Basics" at bounding box center [183, 158] width 136 height 22
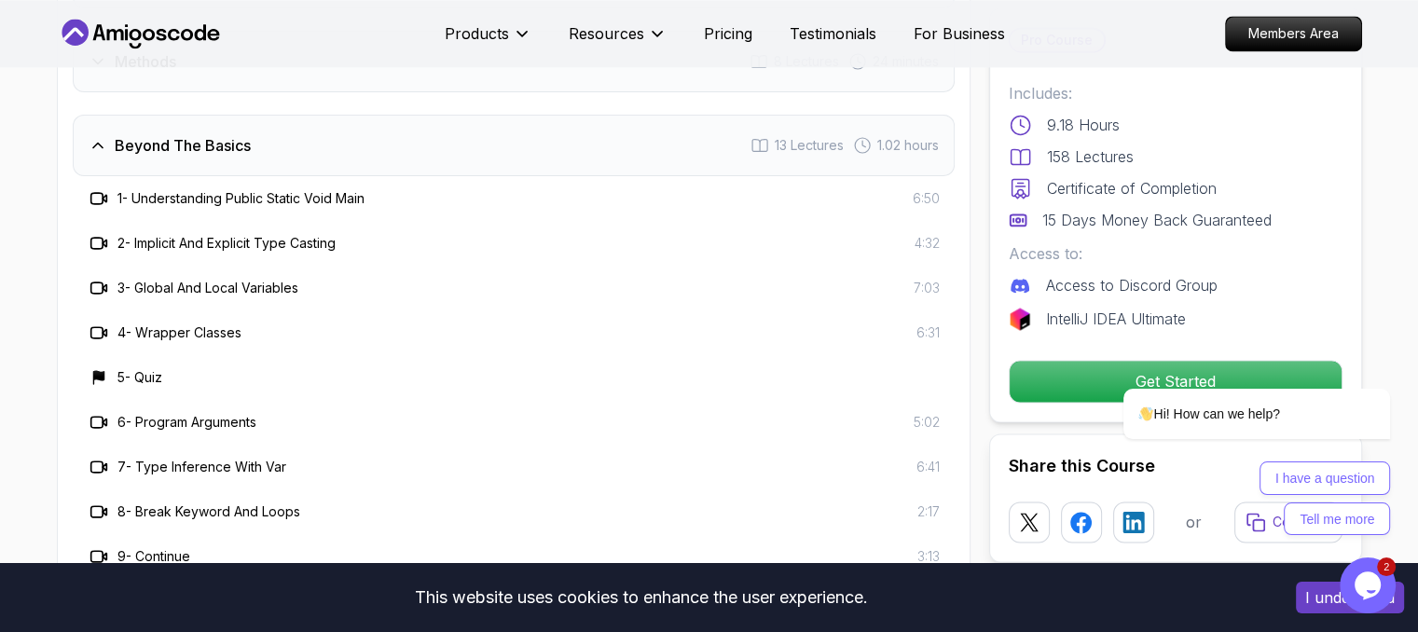
scroll to position [2939, 0]
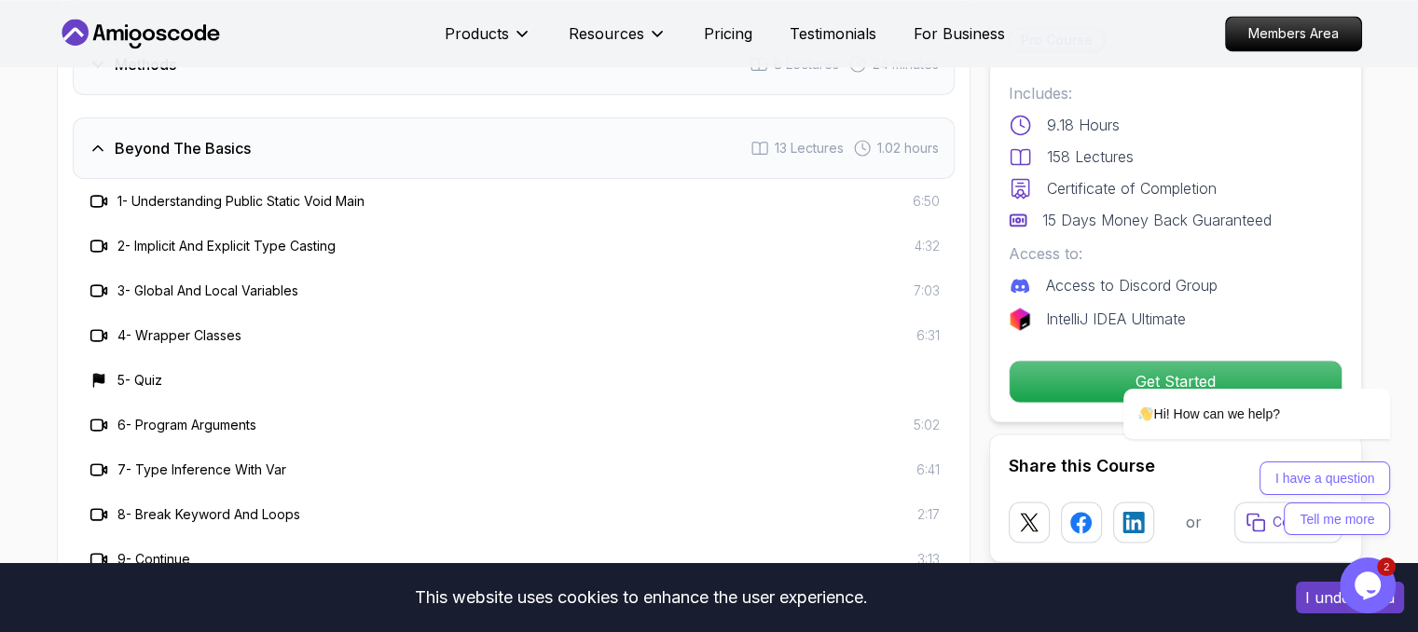
click at [231, 137] on h3 "Beyond The Basics" at bounding box center [183, 148] width 136 height 22
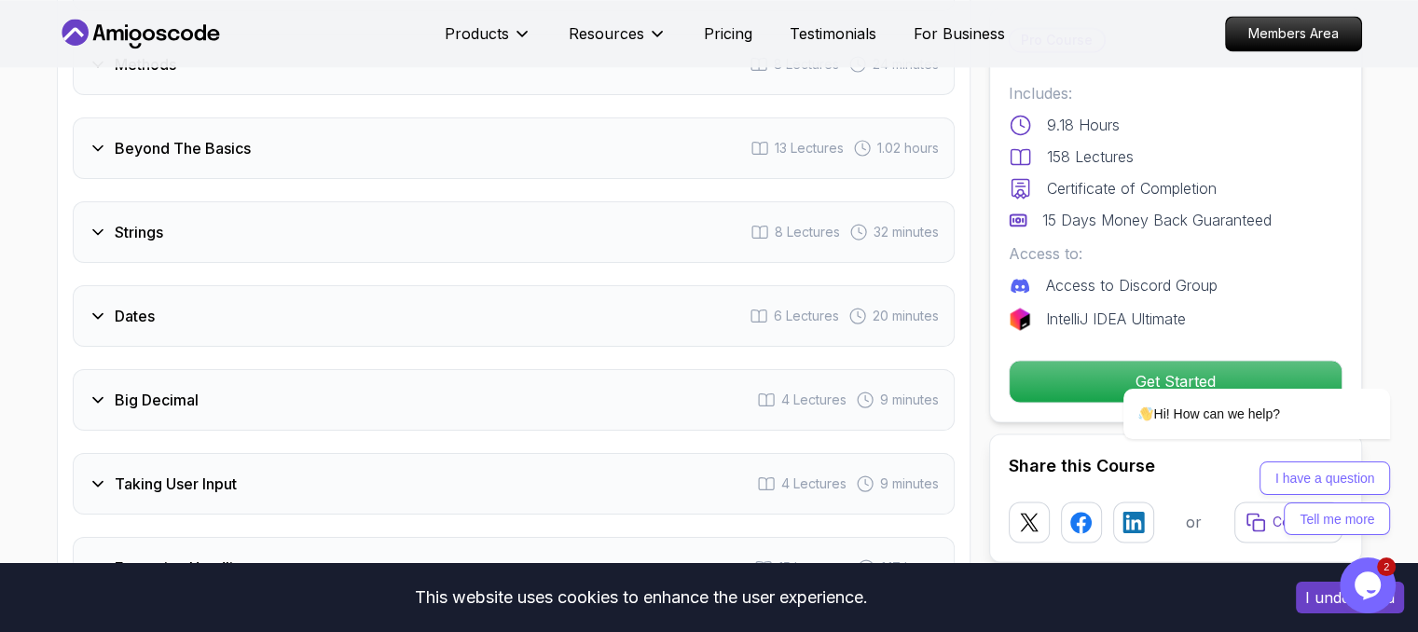
click at [193, 201] on div "Strings 8 Lectures 32 minutes" at bounding box center [514, 232] width 882 height 62
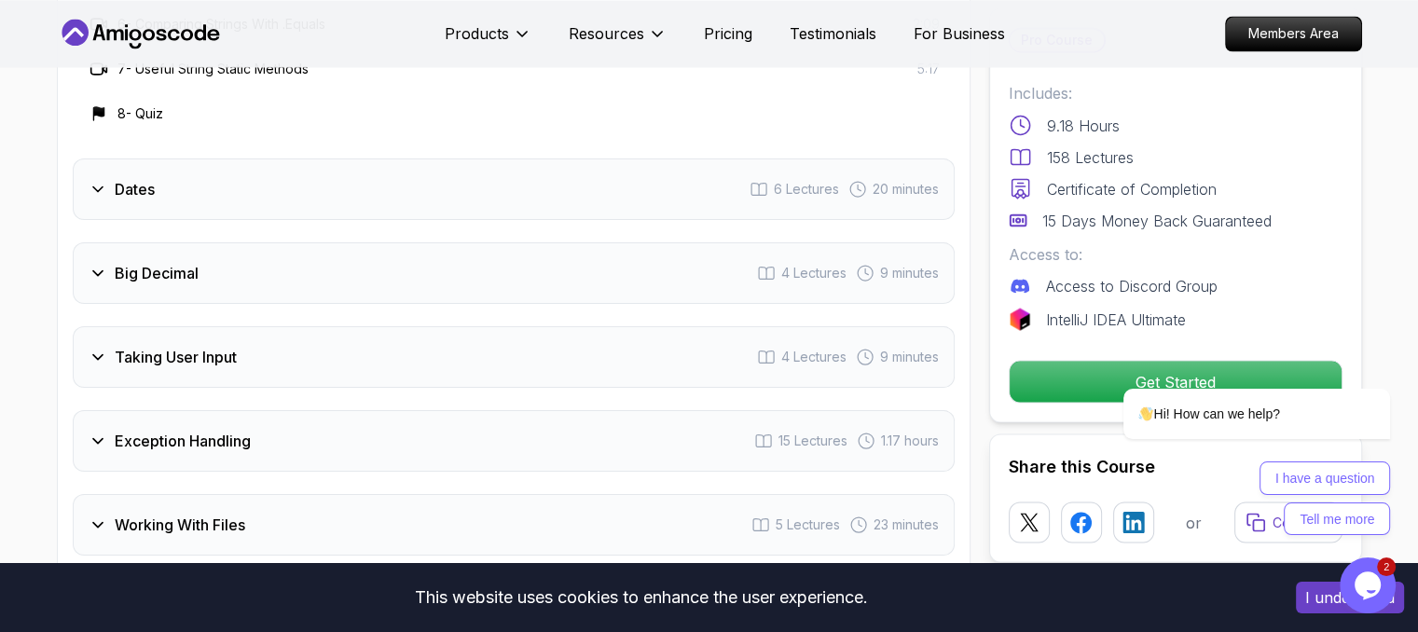
scroll to position [3425, 0]
click at [208, 162] on div "Dates 6 Lectures 20 minutes" at bounding box center [514, 189] width 882 height 62
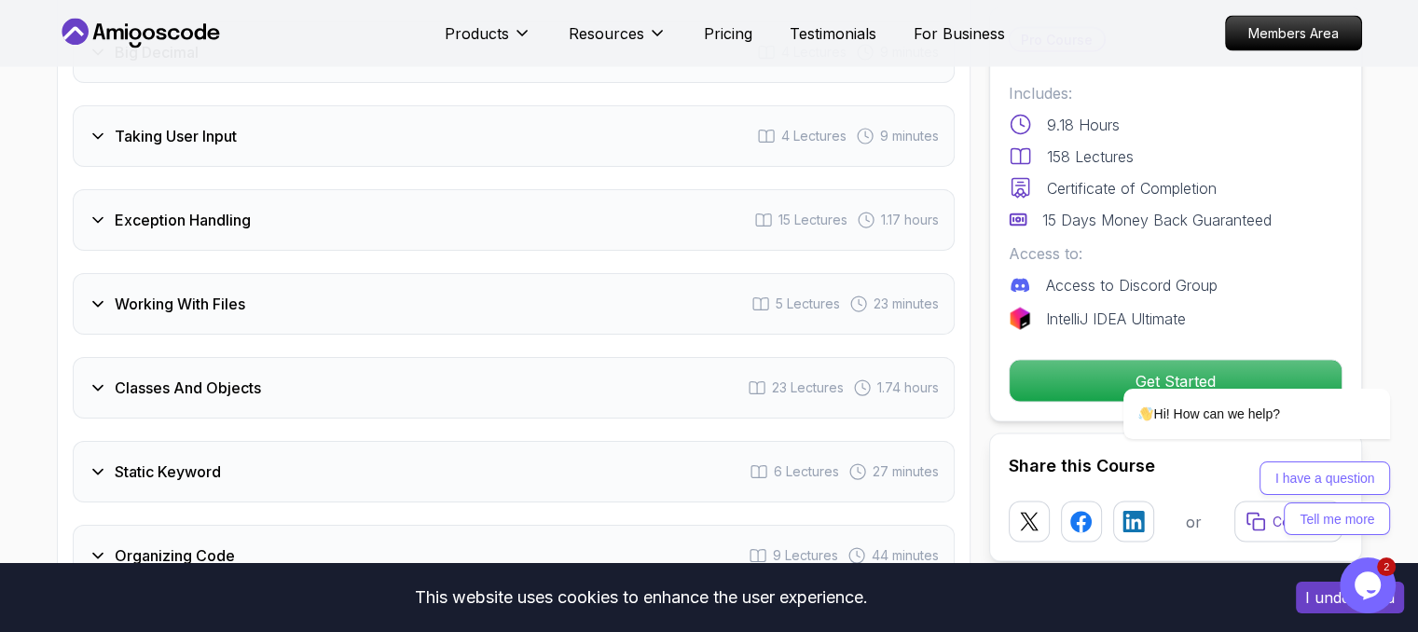
scroll to position [3561, 0]
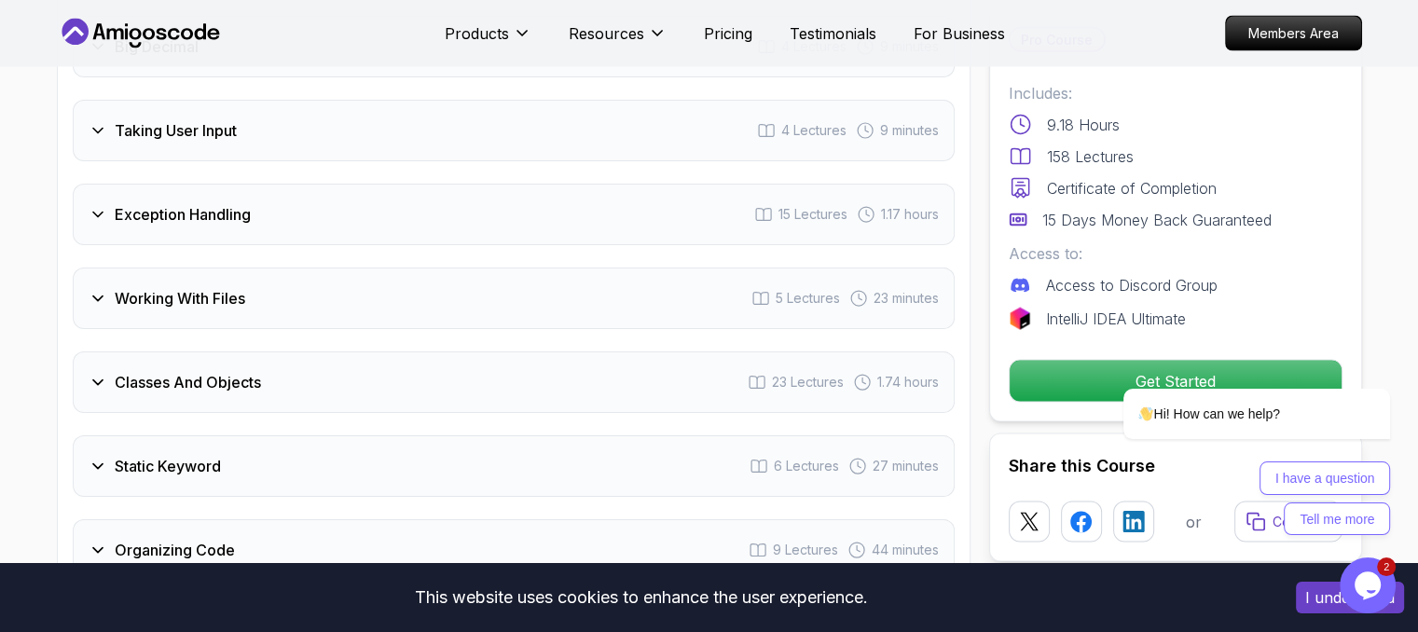
click at [198, 203] on h3 "Exception Handling" at bounding box center [183, 214] width 136 height 22
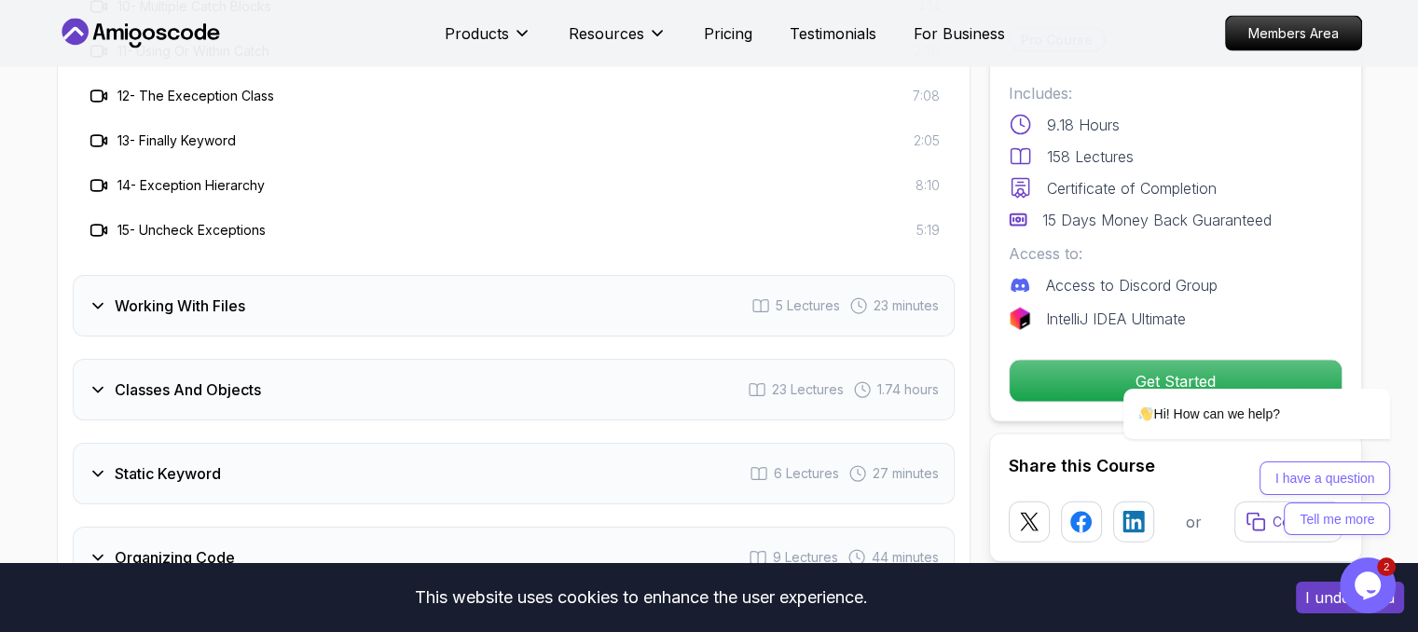
scroll to position [3957, 0]
click at [271, 274] on div "Working With Files 5 Lectures 23 minutes" at bounding box center [514, 305] width 882 height 62
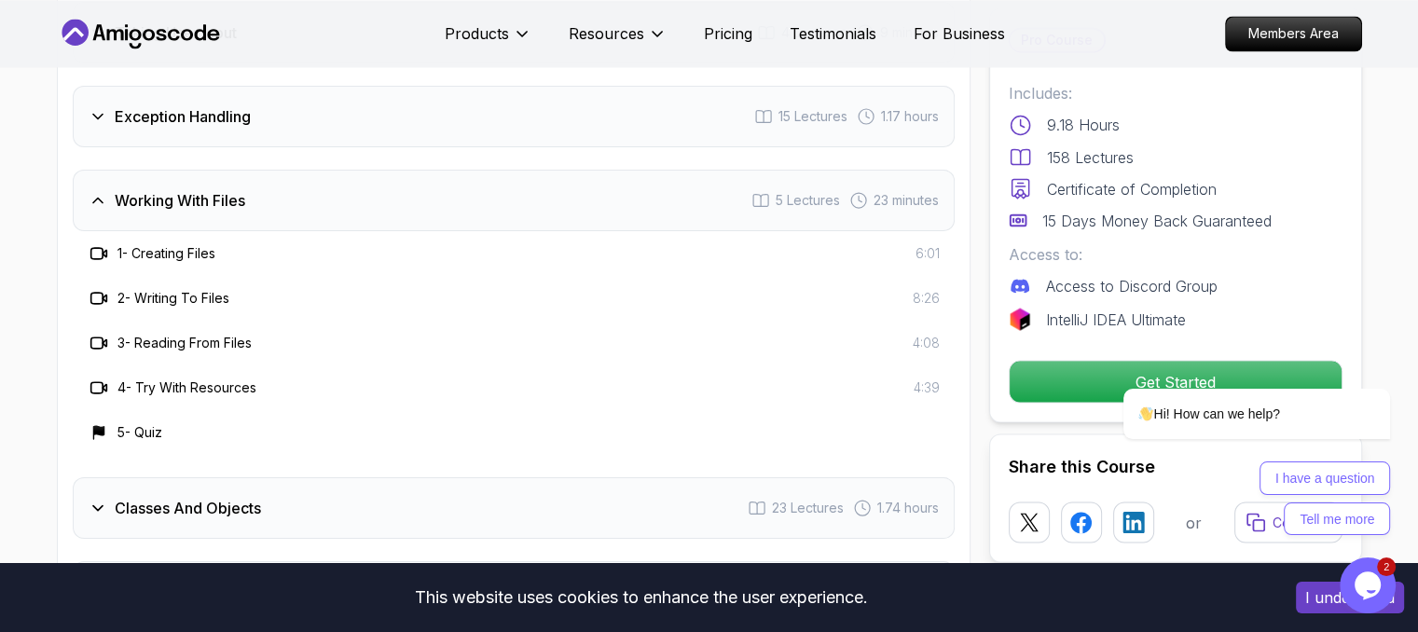
scroll to position [3389, 0]
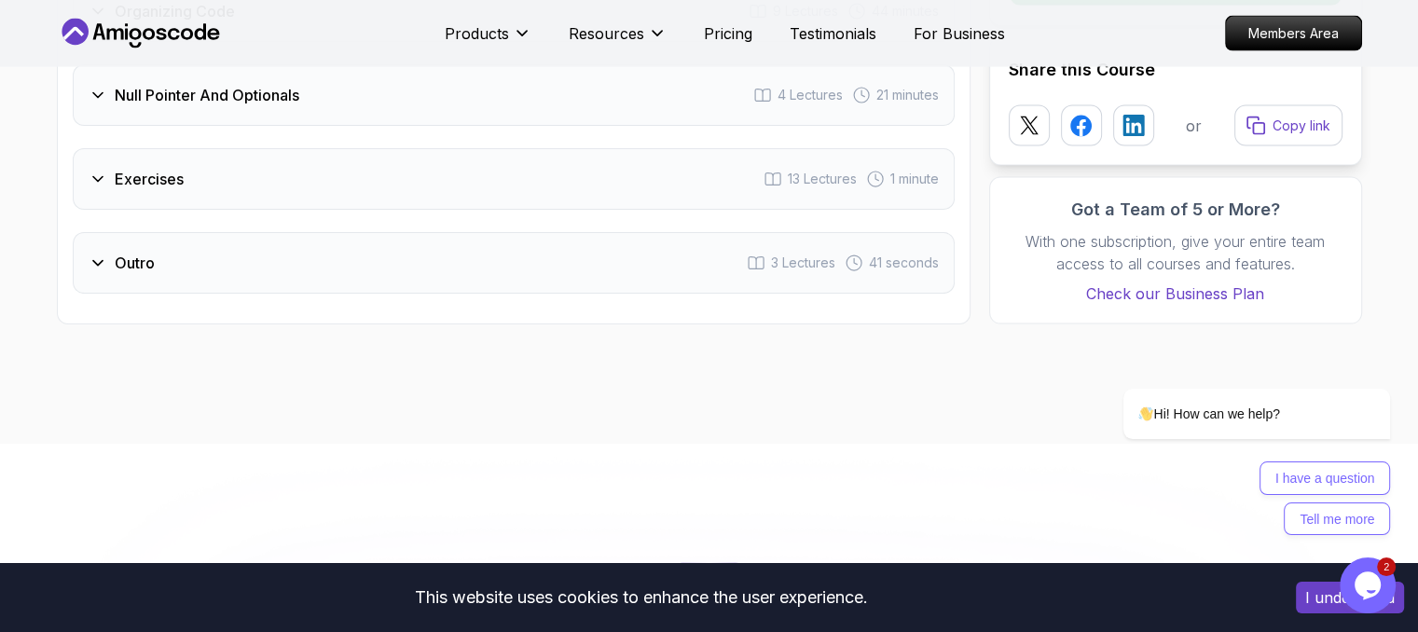
click at [287, 232] on div "Outro 3 Lectures 41 seconds" at bounding box center [514, 263] width 882 height 62
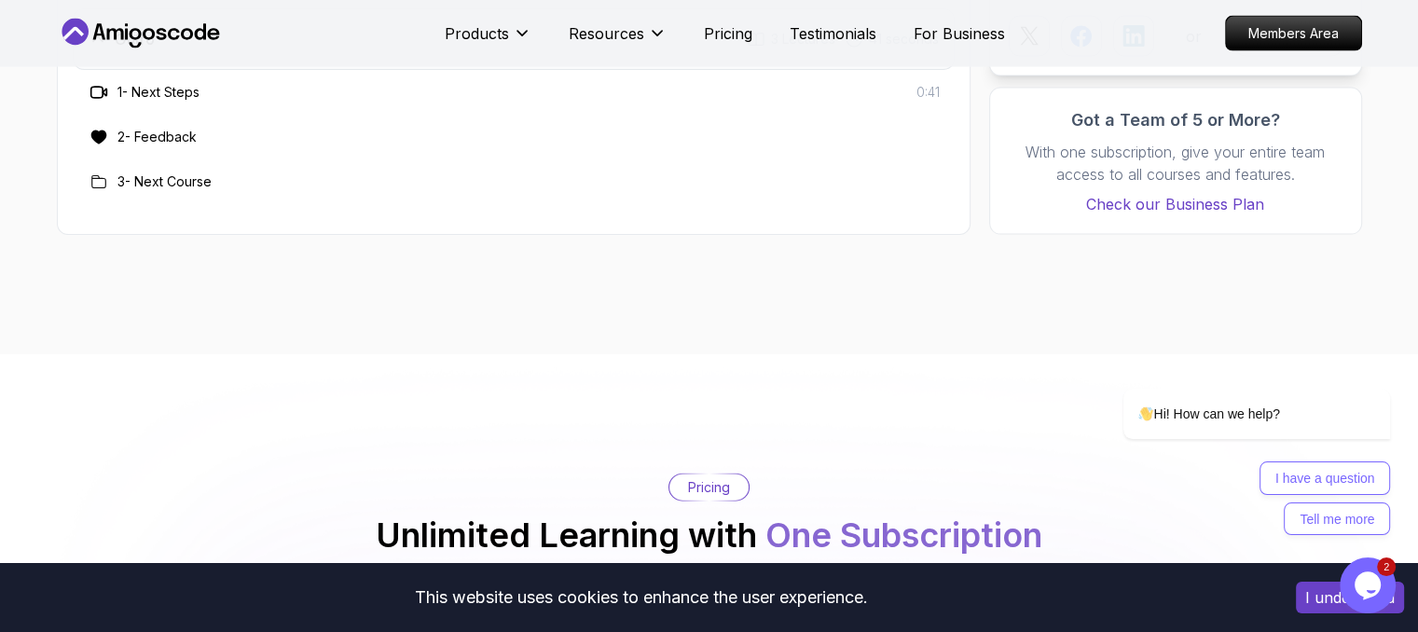
scroll to position [3831, 0]
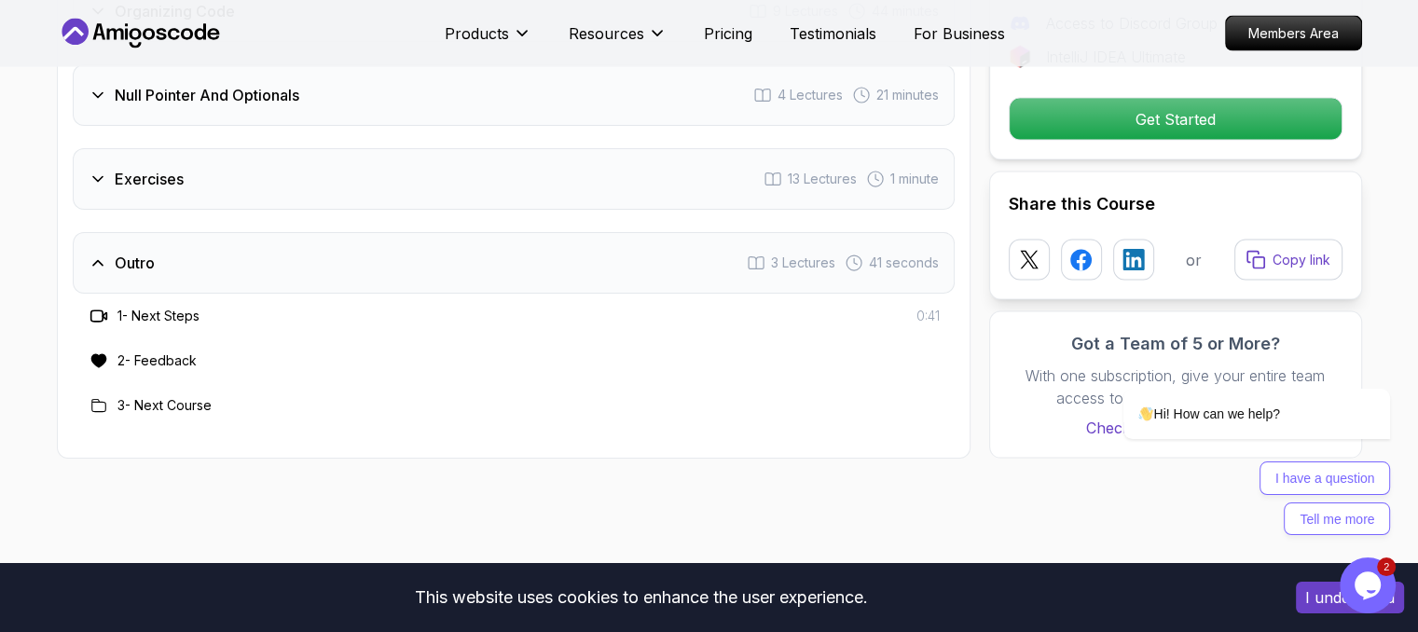
click at [287, 232] on div "Outro 3 Lectures 41 seconds" at bounding box center [514, 263] width 882 height 62
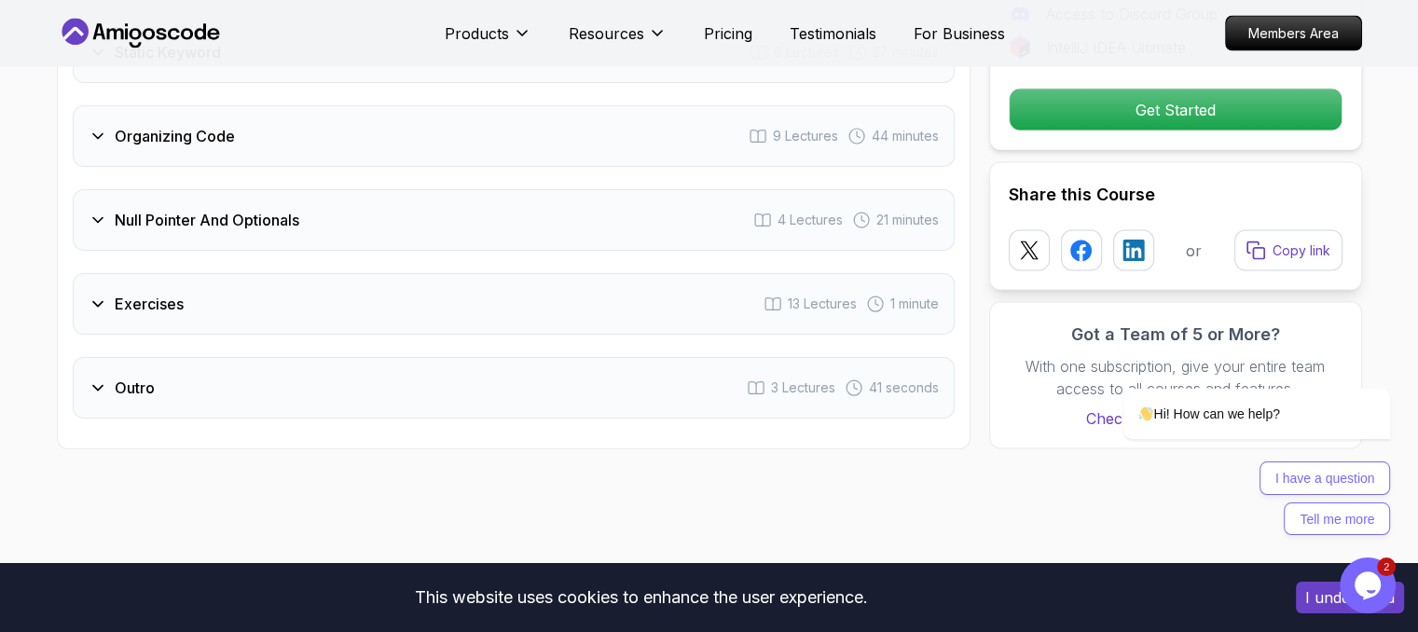
scroll to position [3705, 0]
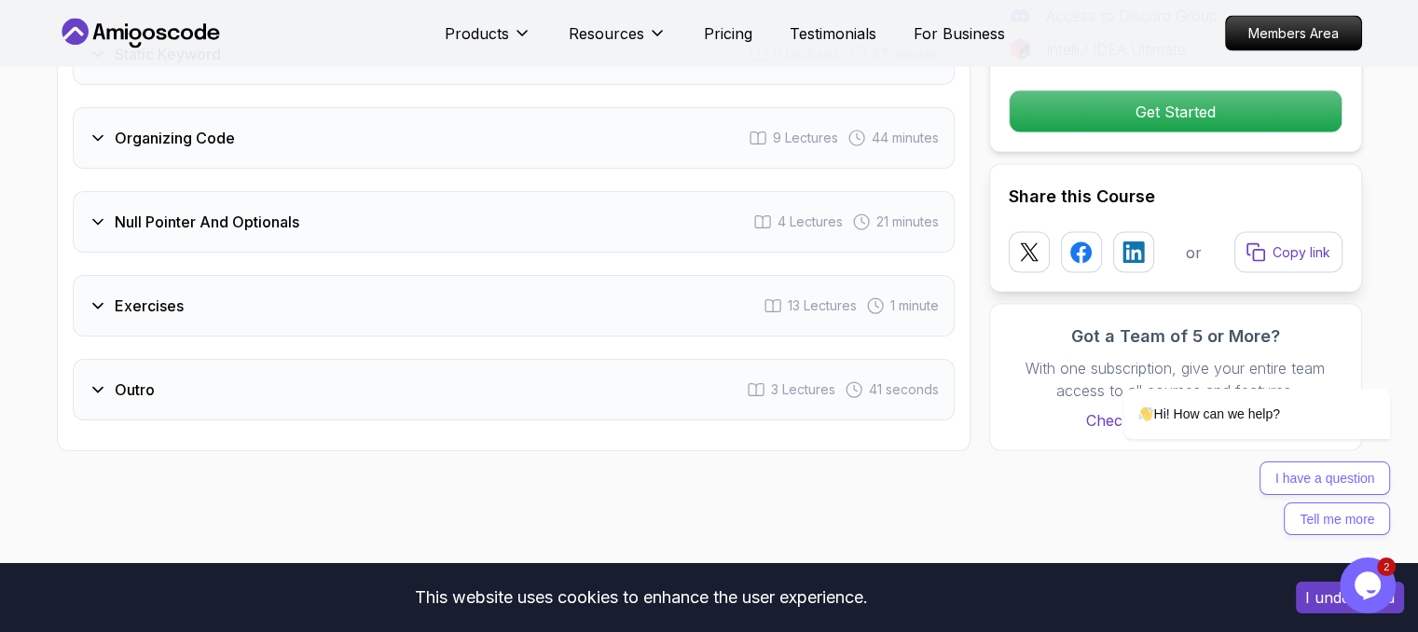
click at [283, 211] on h3 "Null Pointer And Optionals" at bounding box center [207, 222] width 185 height 22
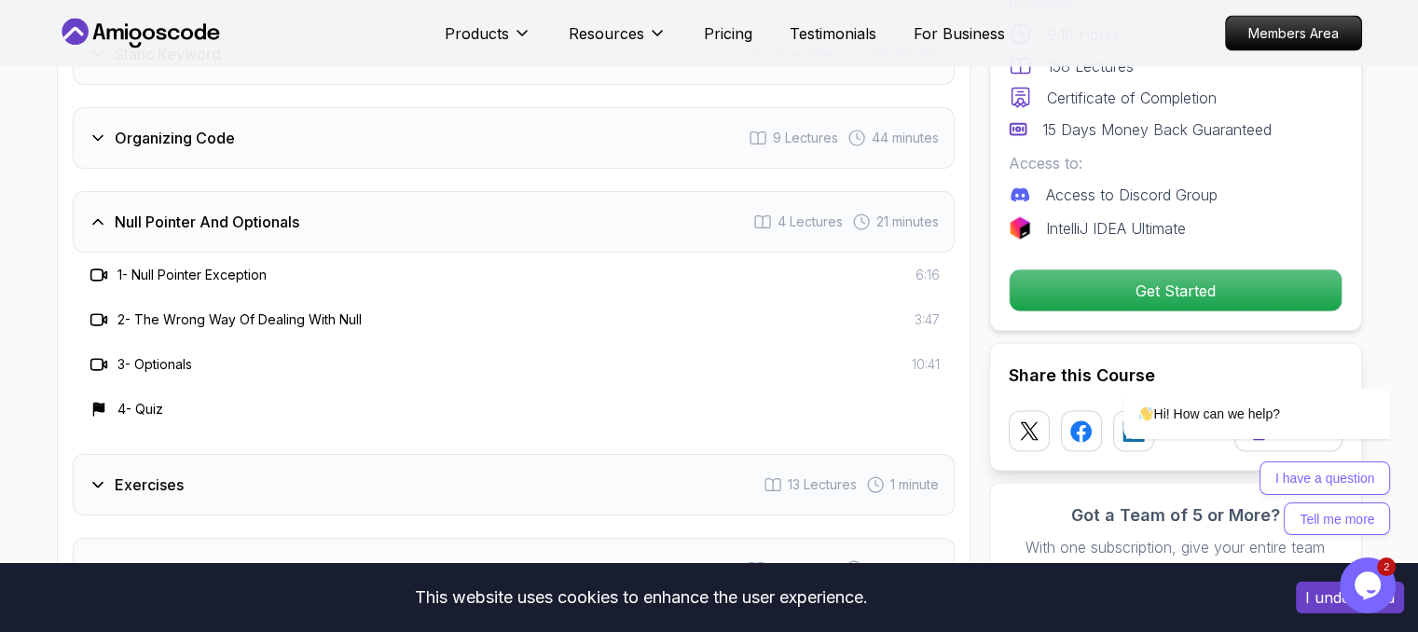
click at [283, 211] on h3 "Null Pointer And Optionals" at bounding box center [207, 222] width 185 height 22
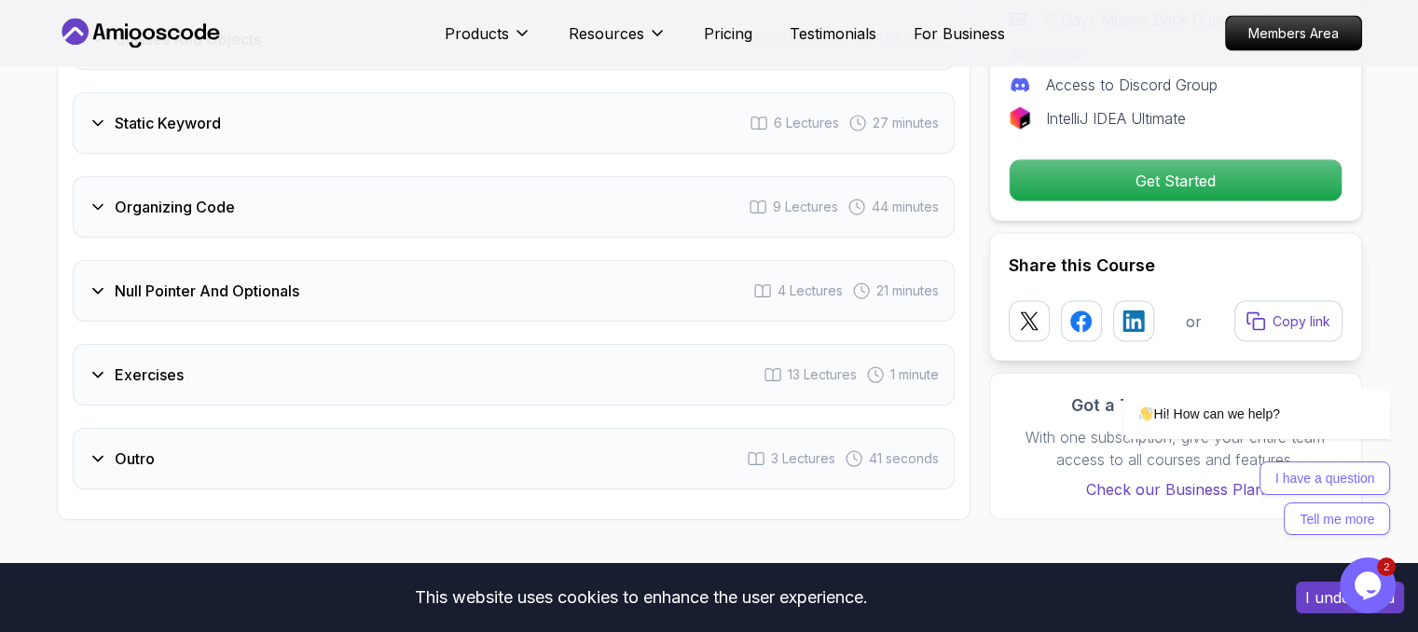
scroll to position [3634, 0]
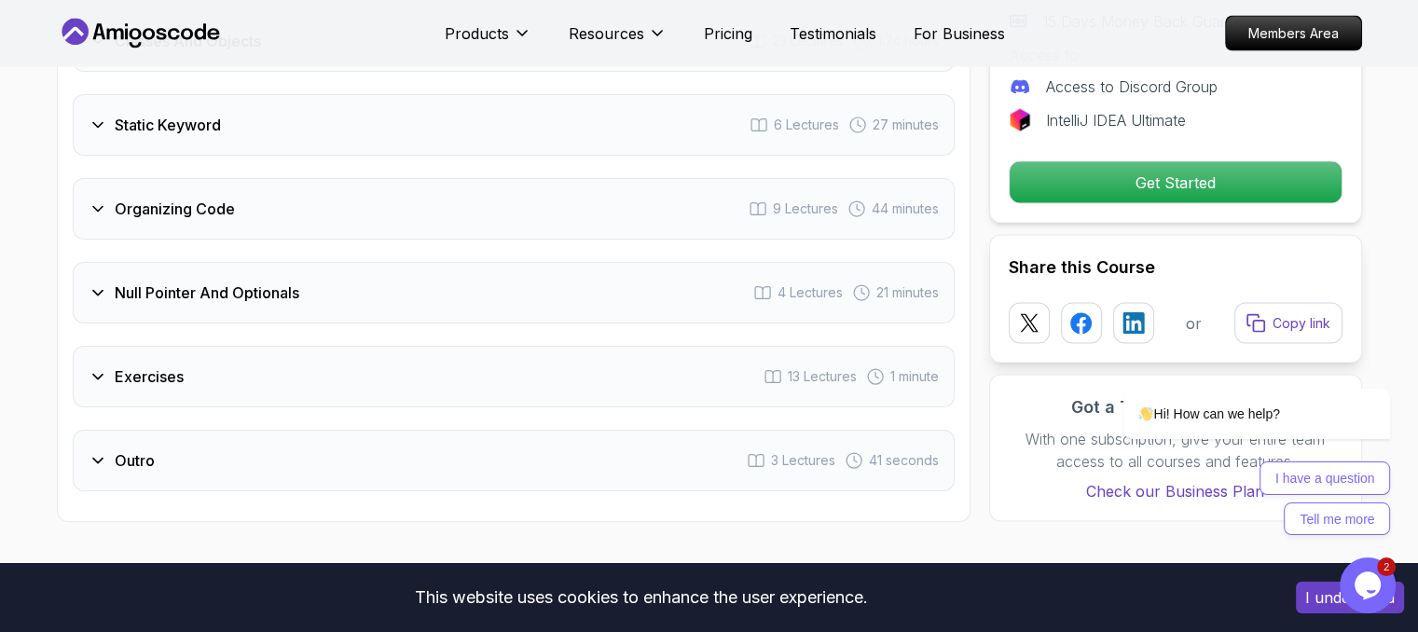
click at [283, 184] on div "Organizing Code 9 Lectures 44 minutes" at bounding box center [514, 209] width 882 height 62
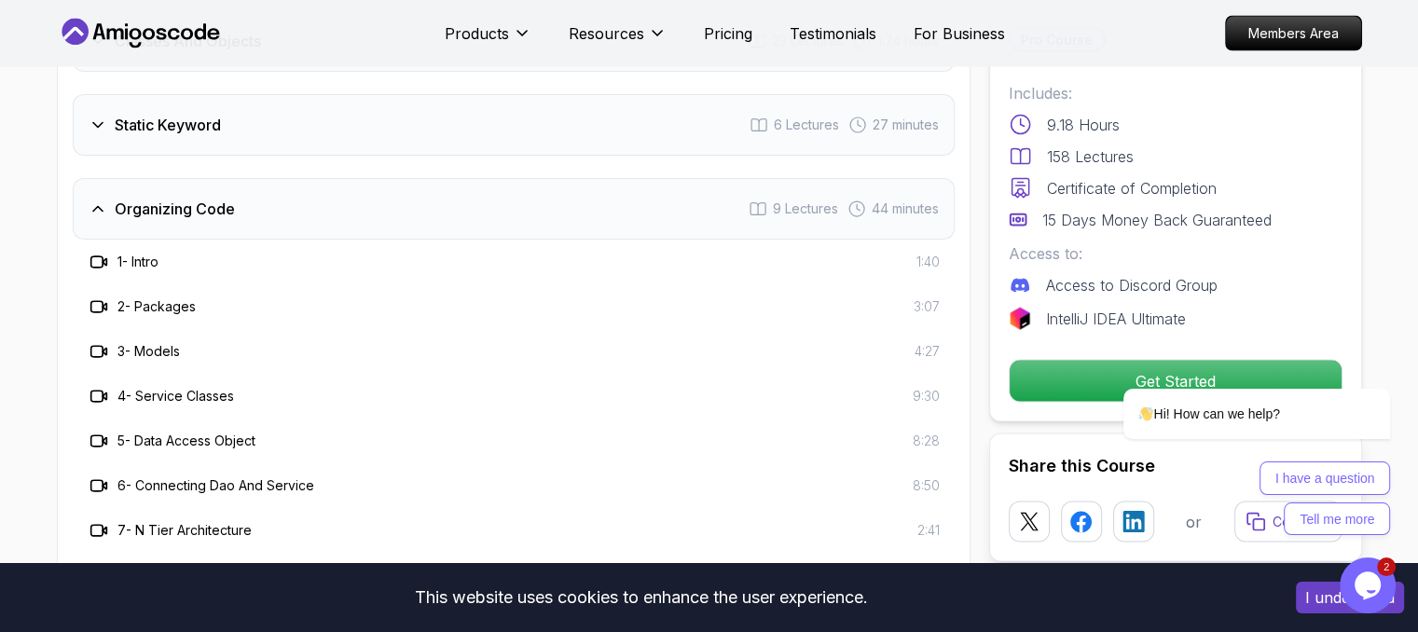
click at [283, 184] on div "Organizing Code 9 Lectures 44 minutes" at bounding box center [514, 209] width 882 height 62
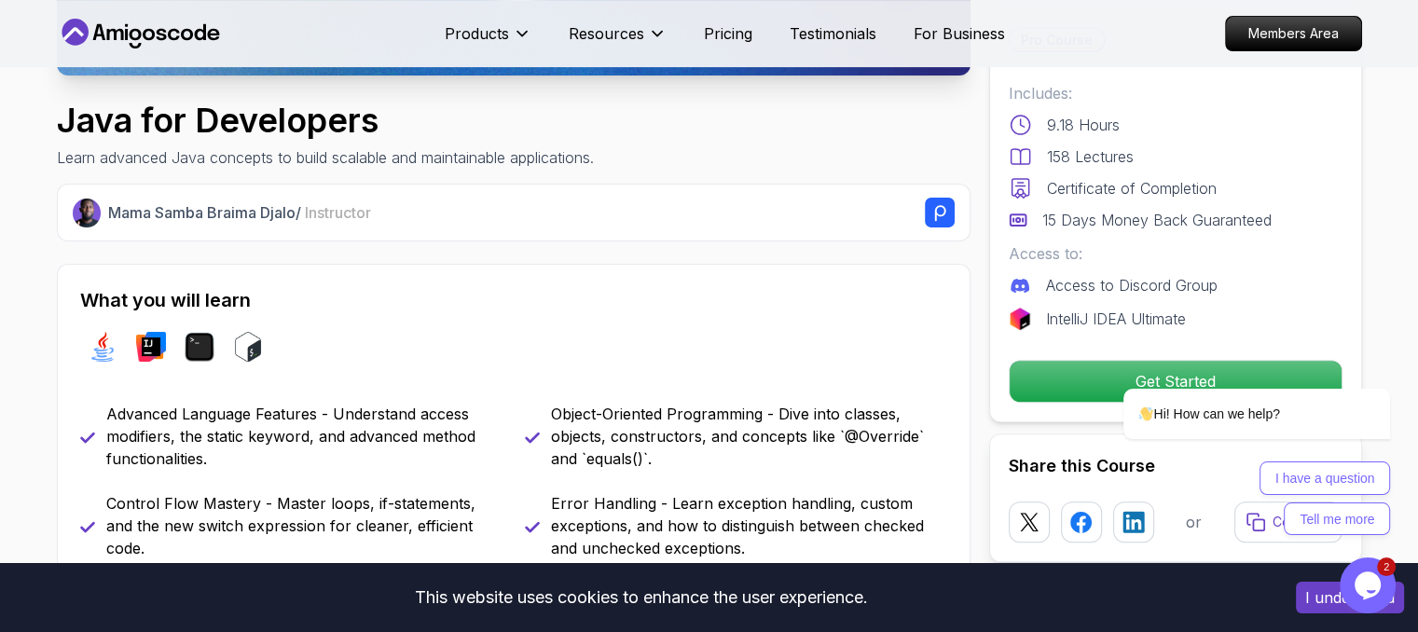
scroll to position [521, 0]
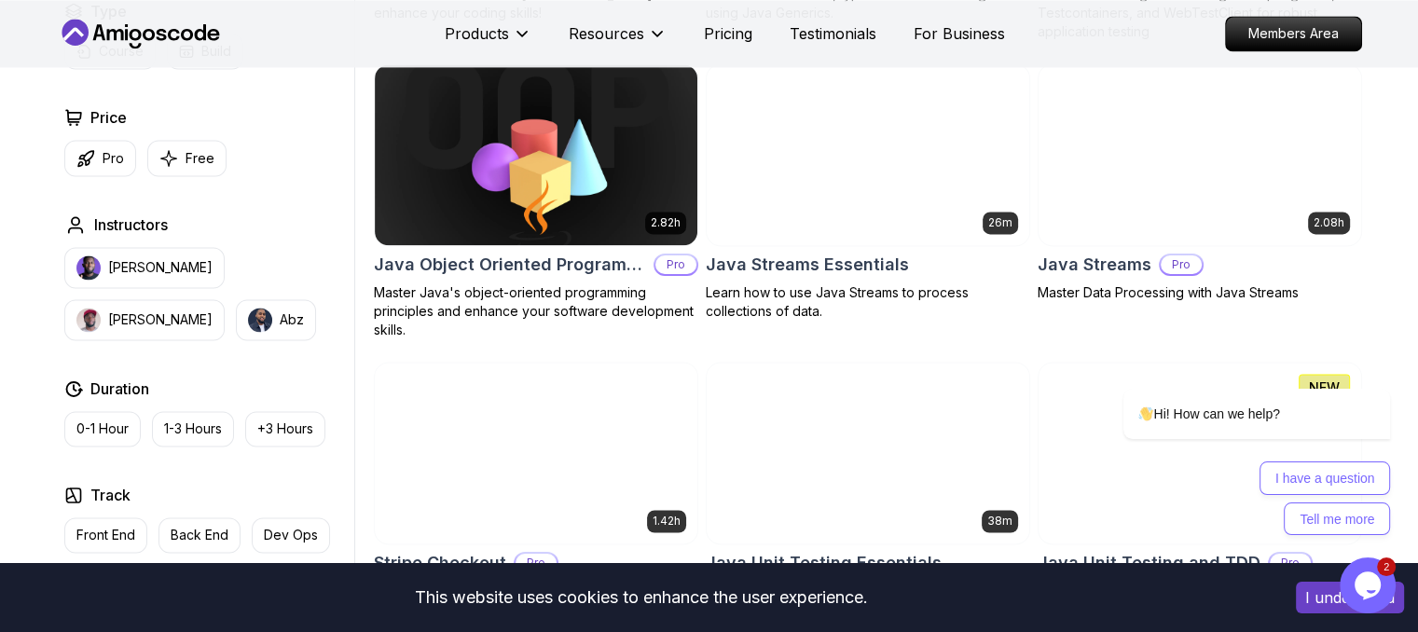
scroll to position [2860, 0]
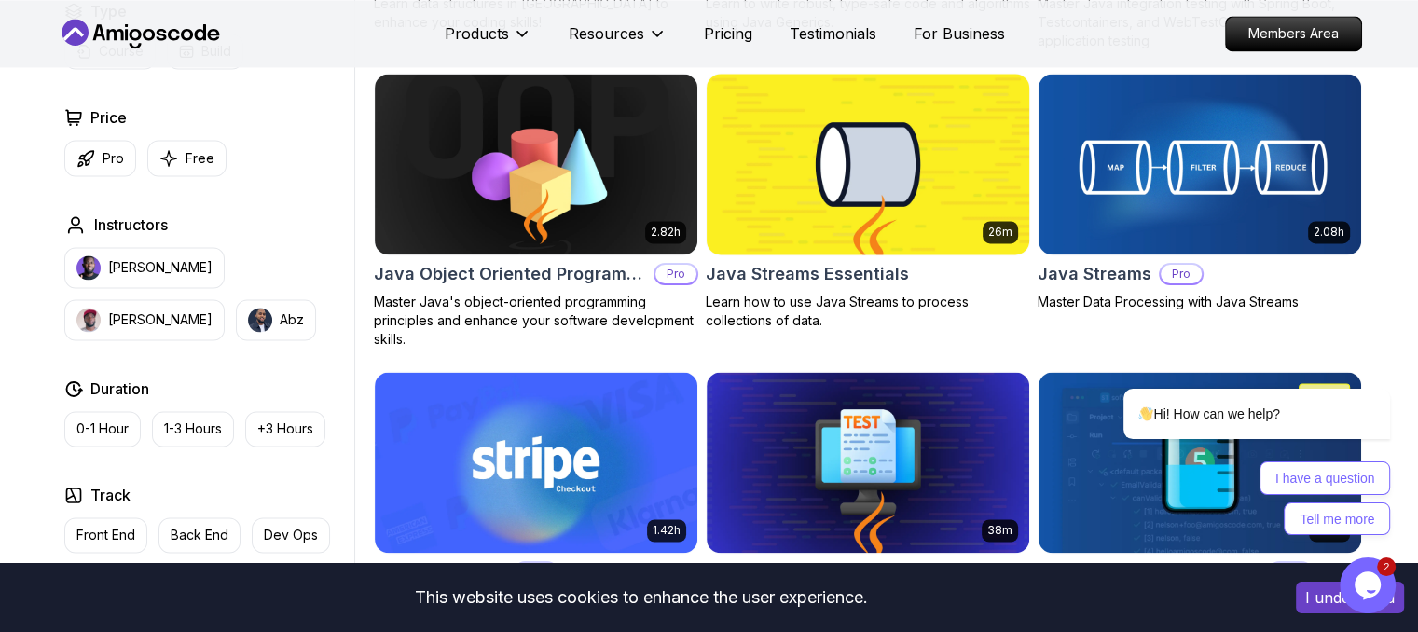
click at [798, 184] on img at bounding box center [867, 163] width 338 height 189
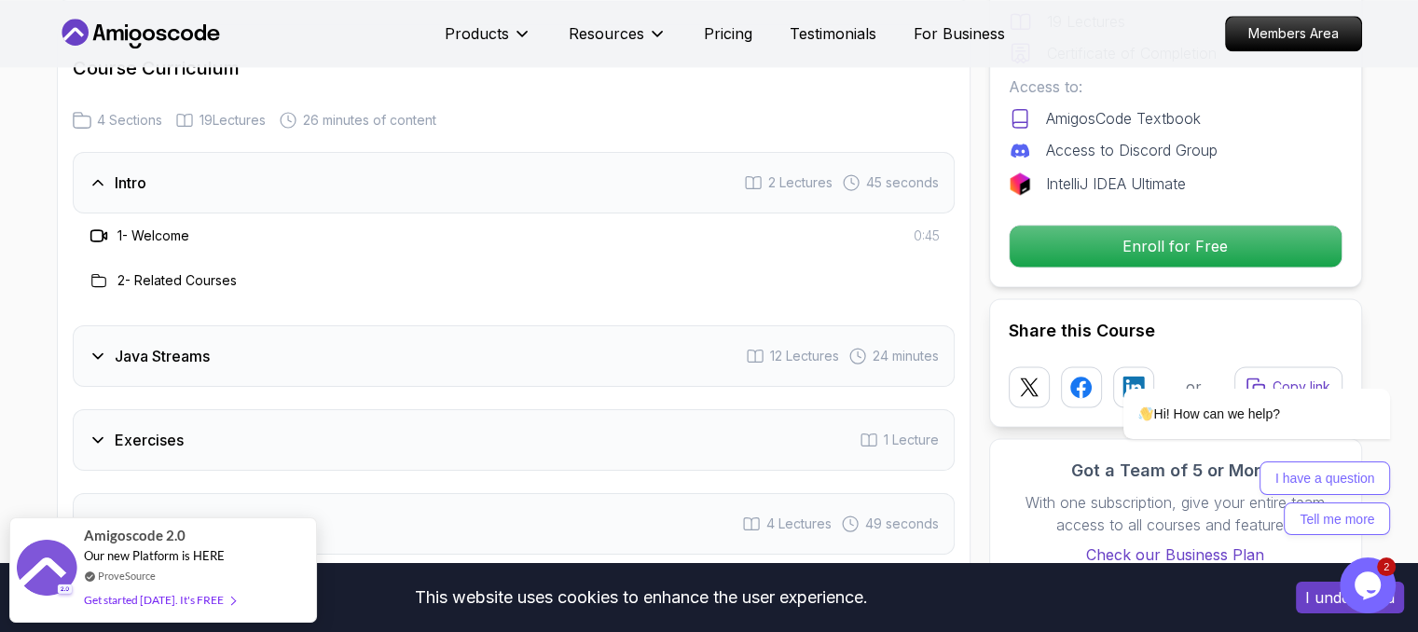
scroll to position [2414, 0]
click at [324, 326] on div "Java Streams 12 Lectures 24 minutes" at bounding box center [514, 357] width 882 height 62
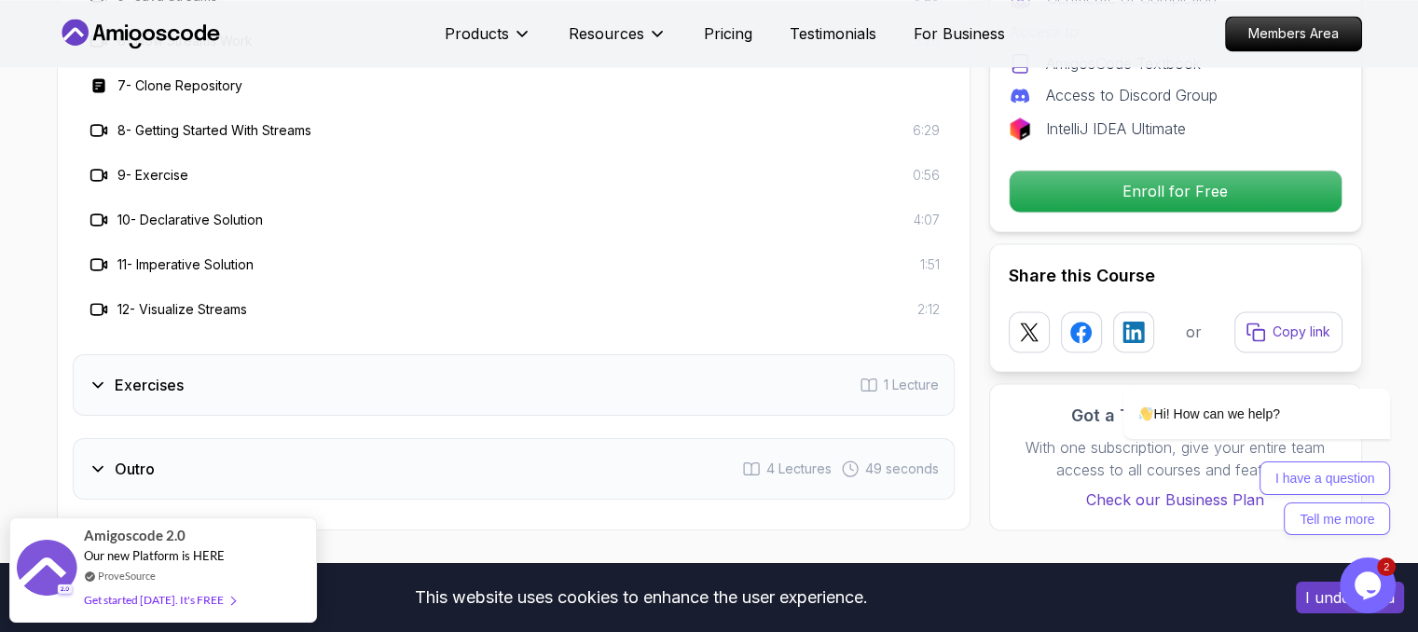
scroll to position [2922, 0]
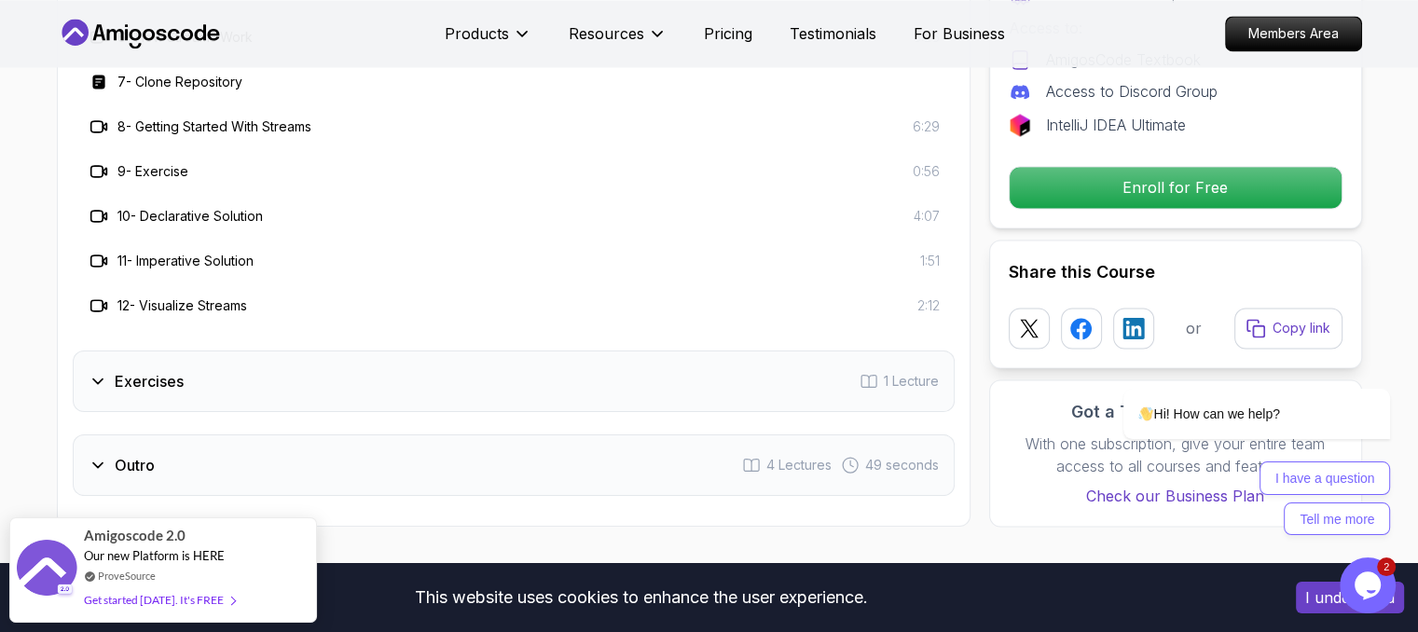
click at [291, 351] on div "Exercises 1 Lecture" at bounding box center [514, 382] width 882 height 62
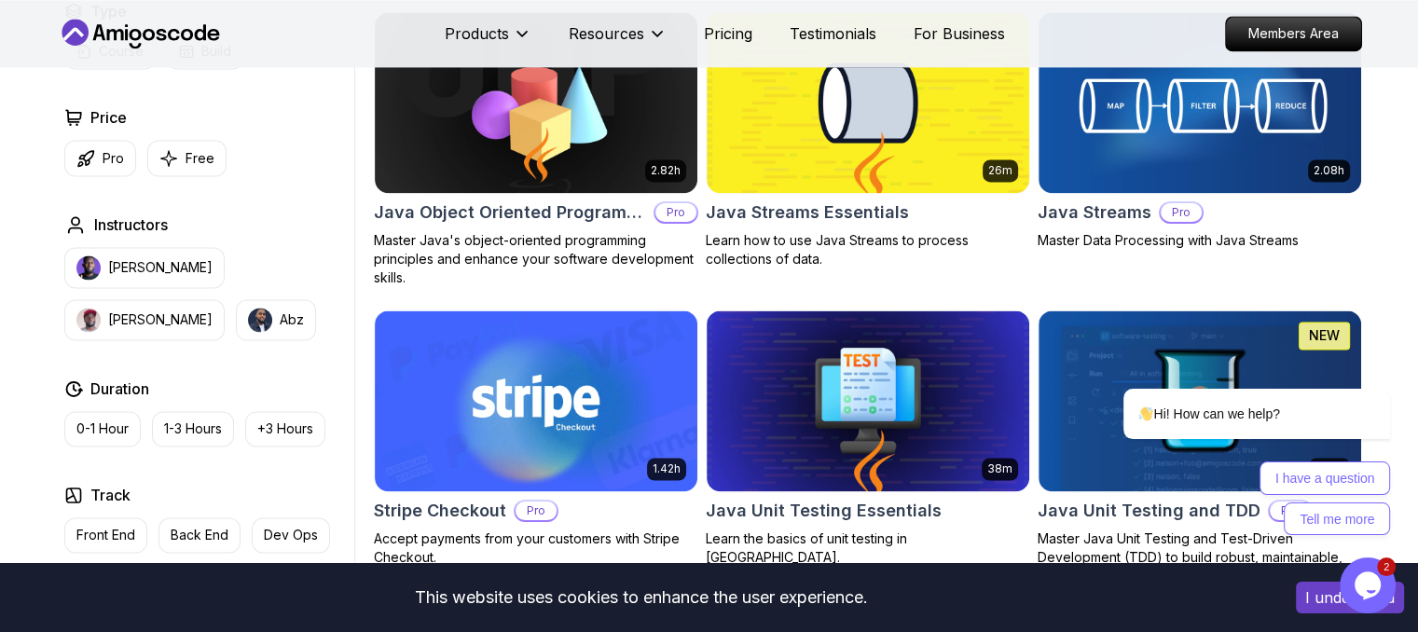
scroll to position [2860, 0]
